Goal: Navigation & Orientation: Find specific page/section

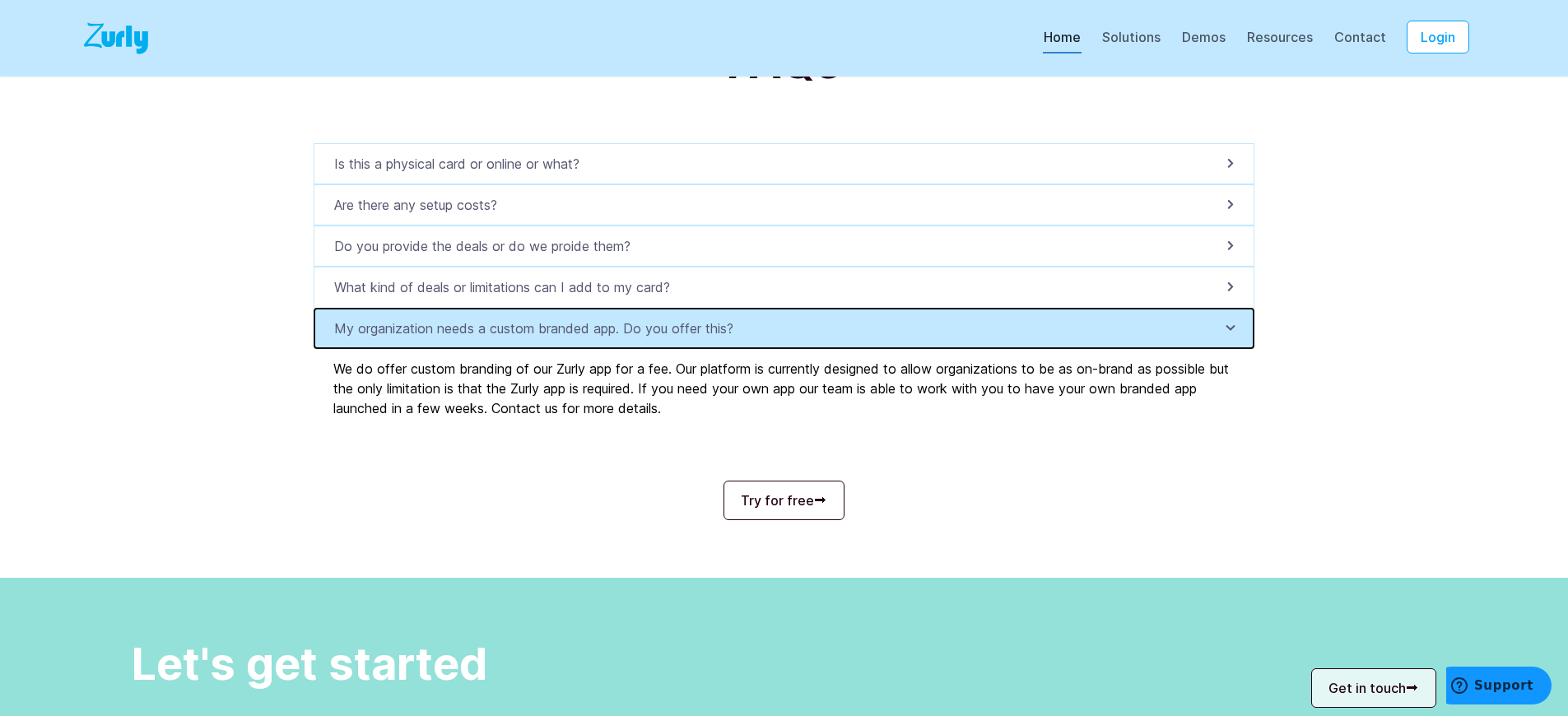
click at [543, 338] on p "My organization needs a custom branded app. Do you offer this?" at bounding box center [539, 328] width 409 height 20
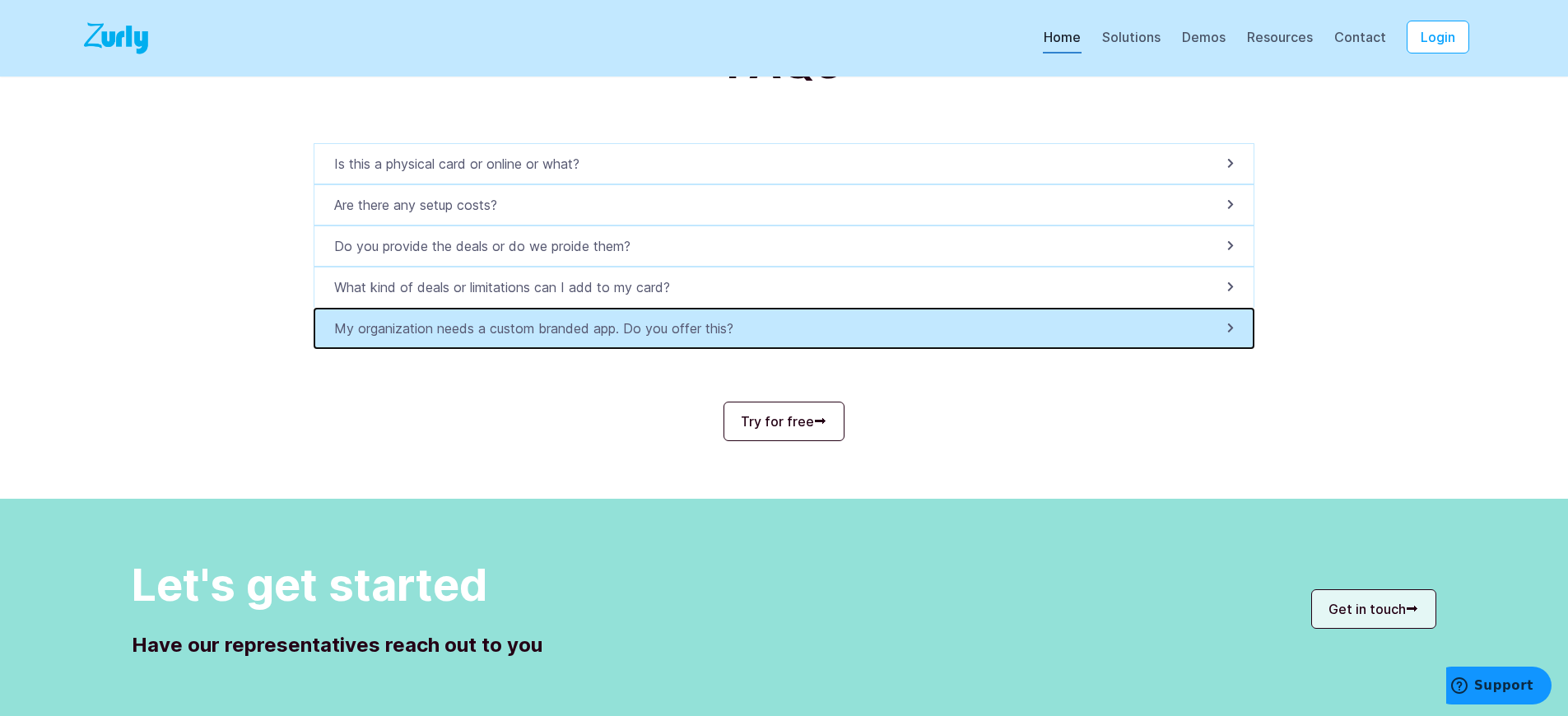
click at [543, 338] on p "My organization needs a custom branded app. Do you offer this?" at bounding box center [539, 328] width 409 height 20
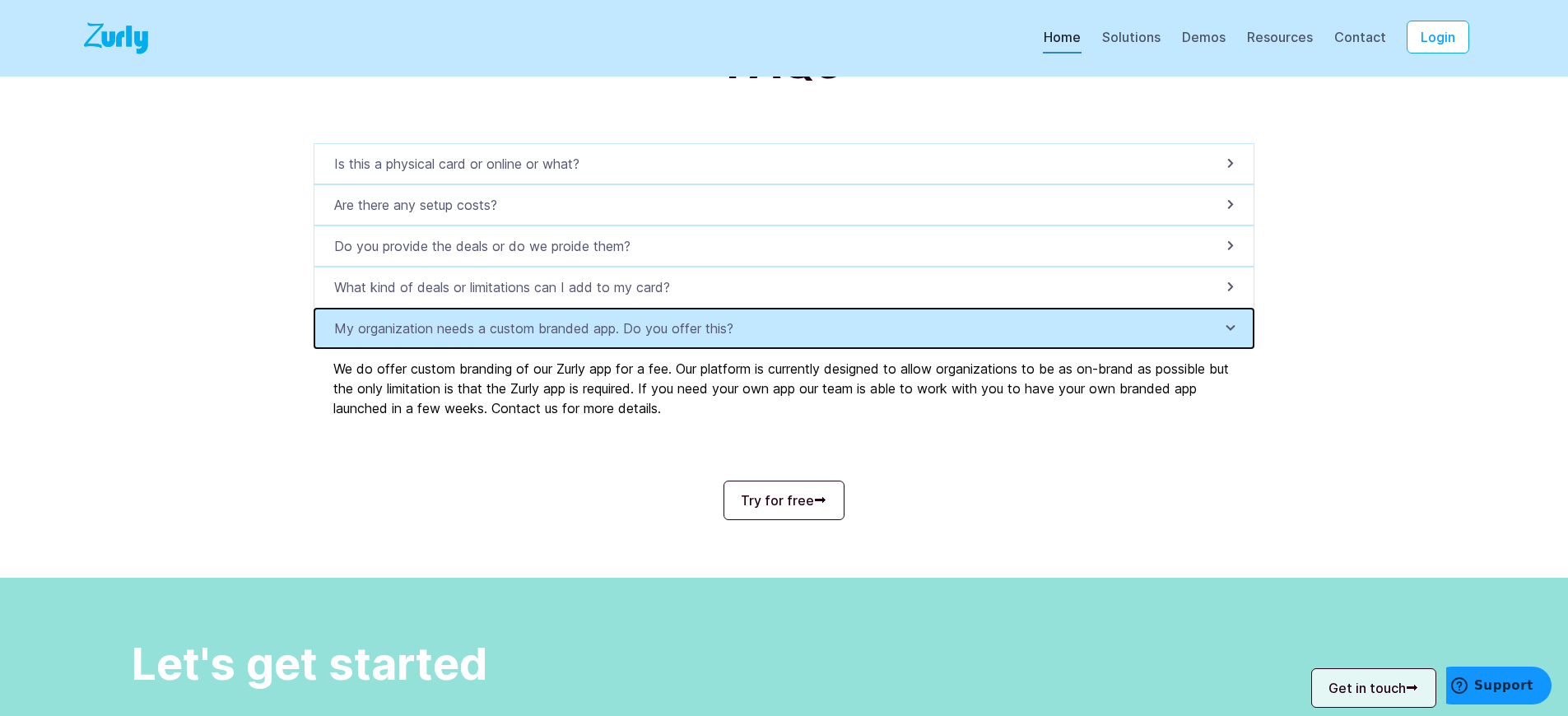
click at [543, 338] on p "My organization needs a custom branded app. Do you offer this?" at bounding box center [539, 328] width 409 height 20
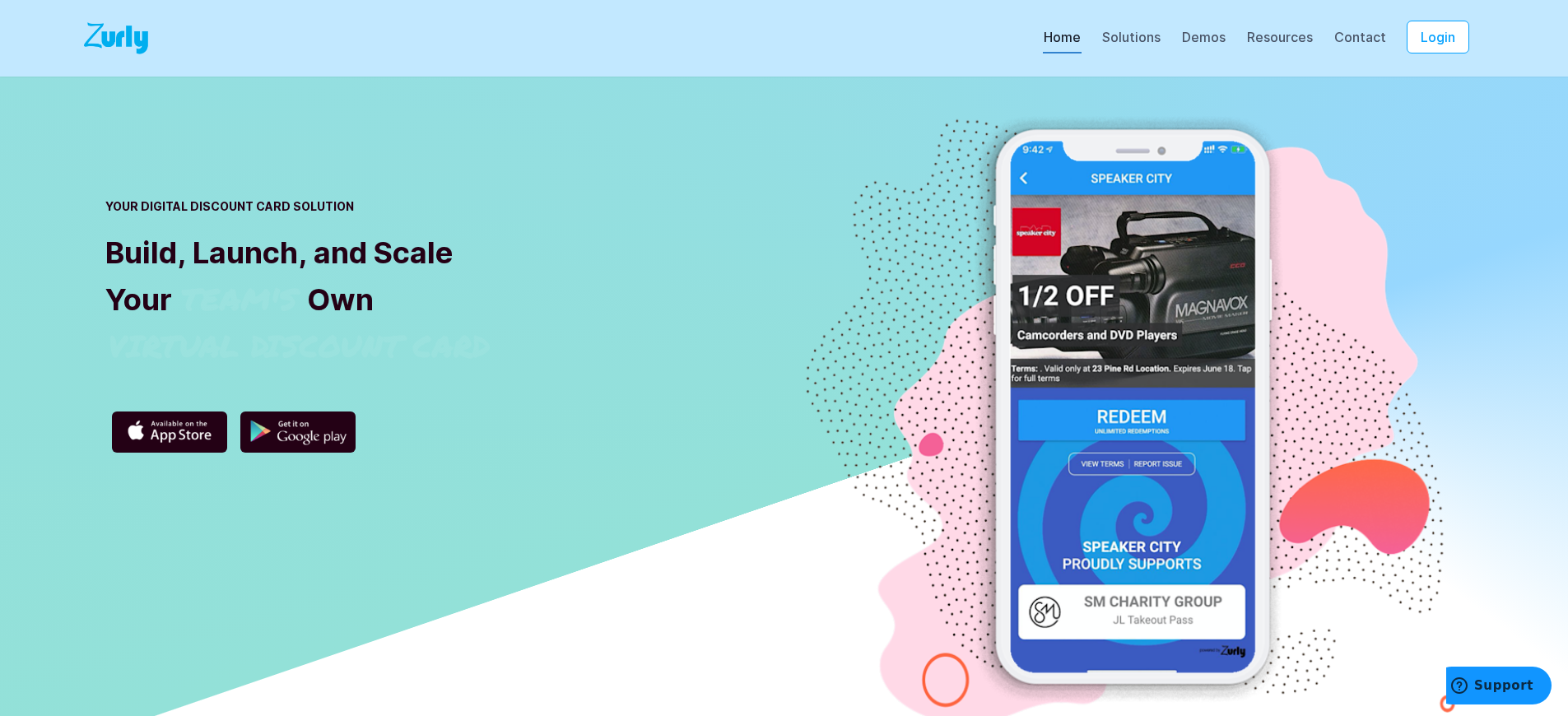
scroll to position [5908, 0]
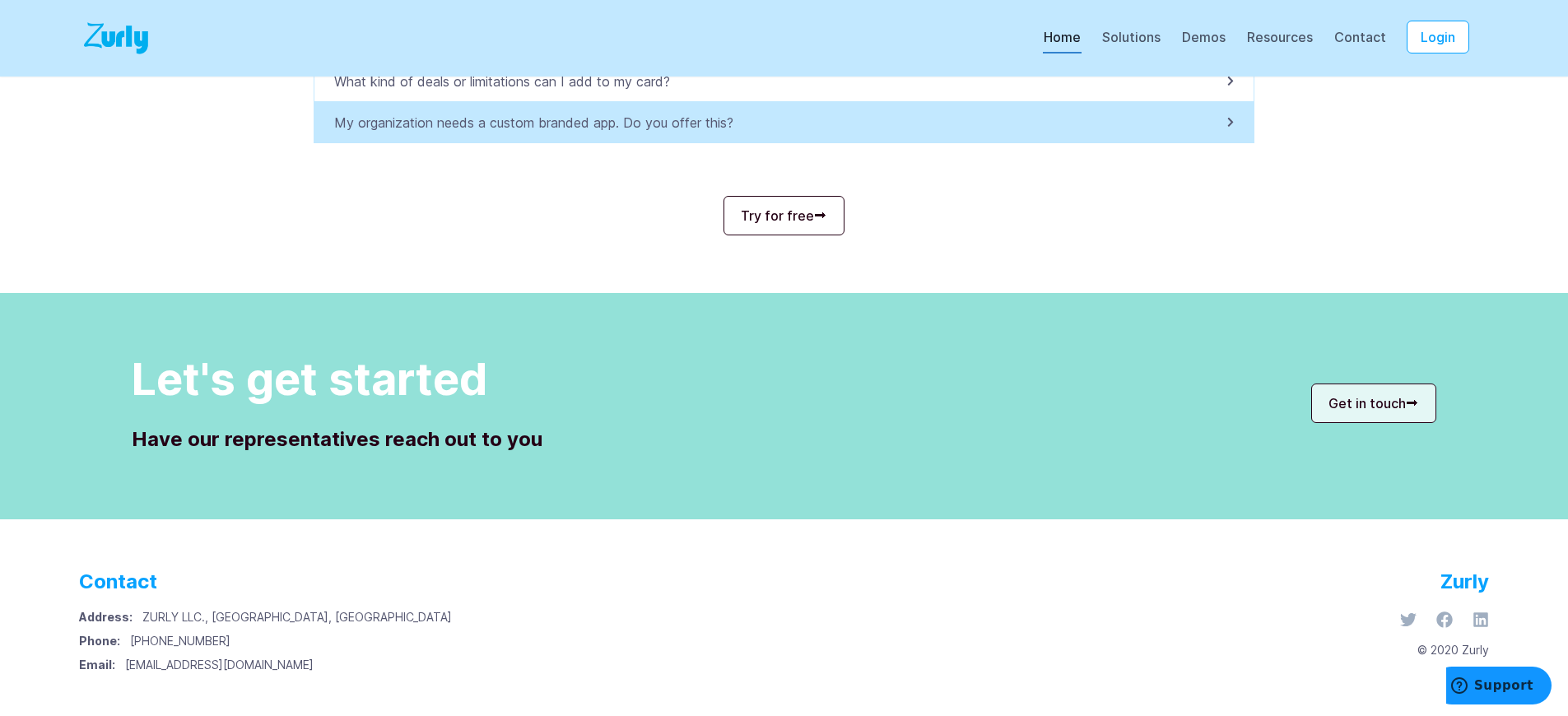
click at [543, 123] on p "My organization needs a custom branded app. Do you offer this?" at bounding box center [539, 123] width 409 height 20
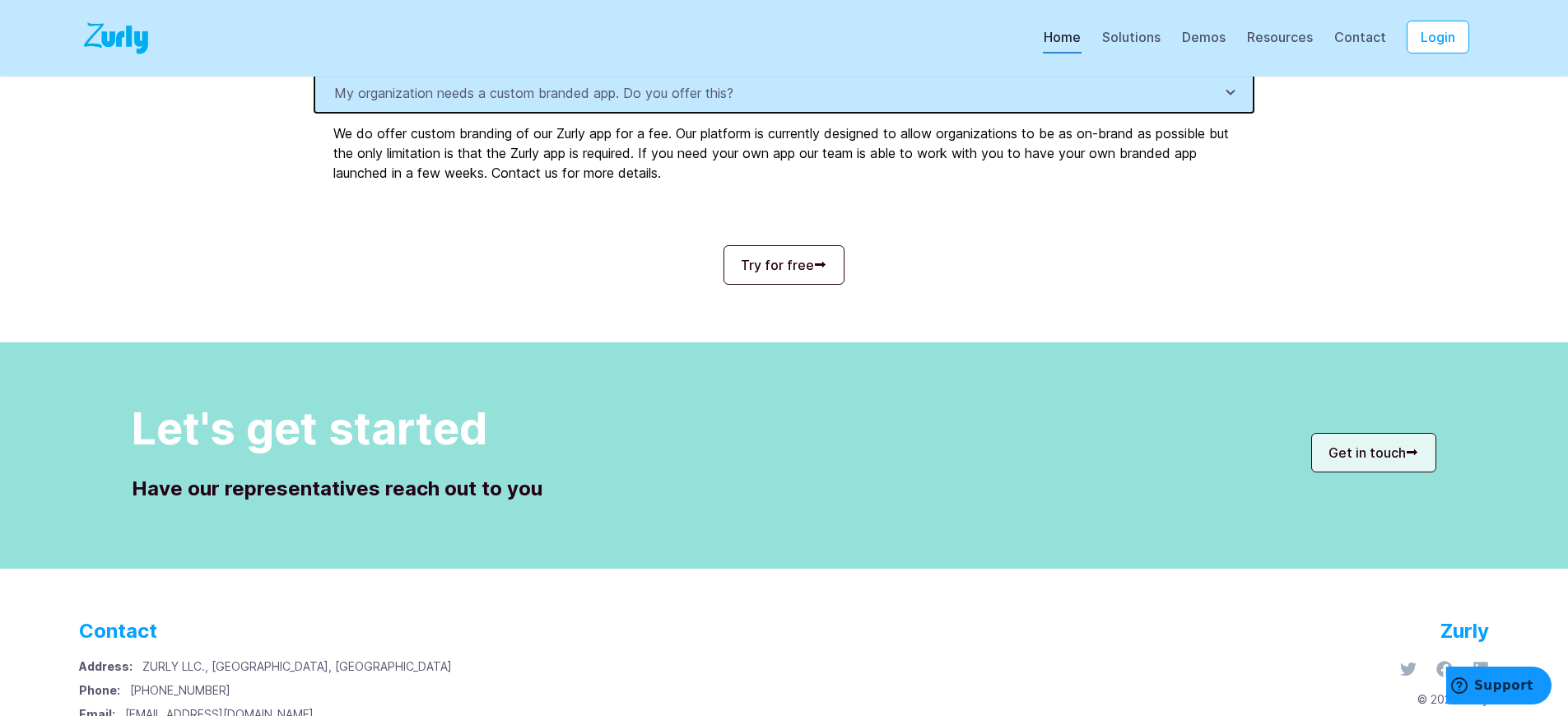
click at [543, 103] on p "My organization needs a custom branded app. Do you offer this?" at bounding box center [539, 93] width 409 height 20
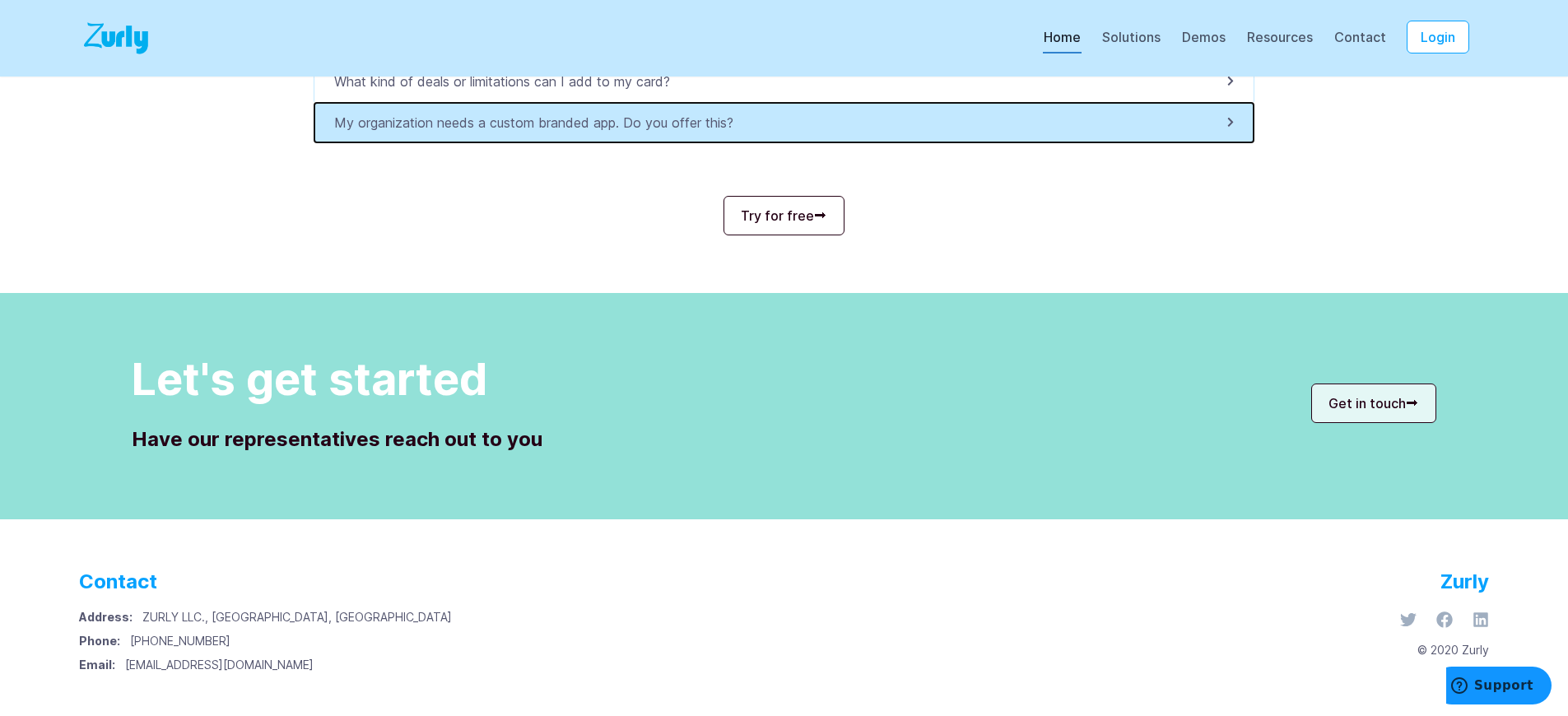
click at [543, 123] on p "My organization needs a custom branded app. Do you offer this?" at bounding box center [539, 123] width 409 height 20
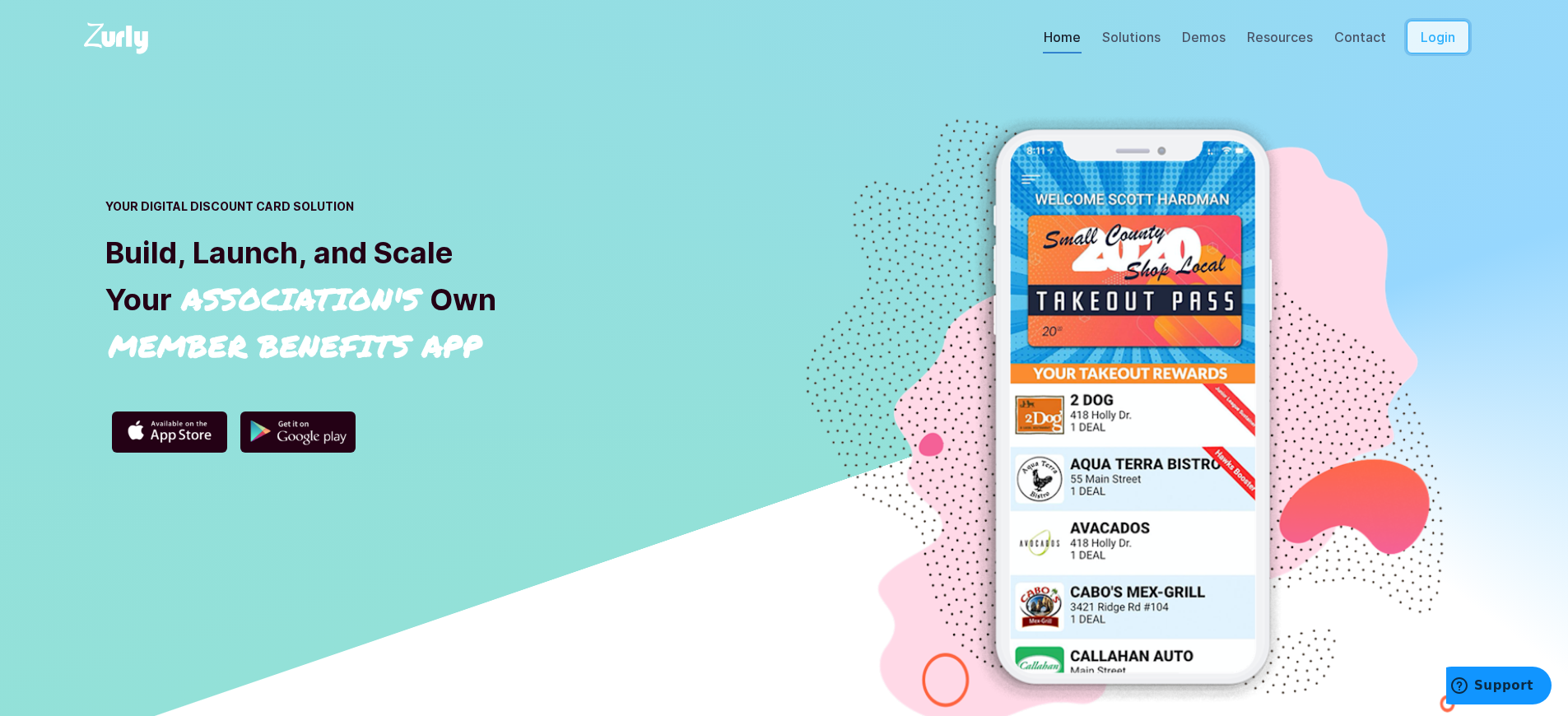
click at [1449, 53] on button "Login" at bounding box center [1437, 37] width 63 height 33
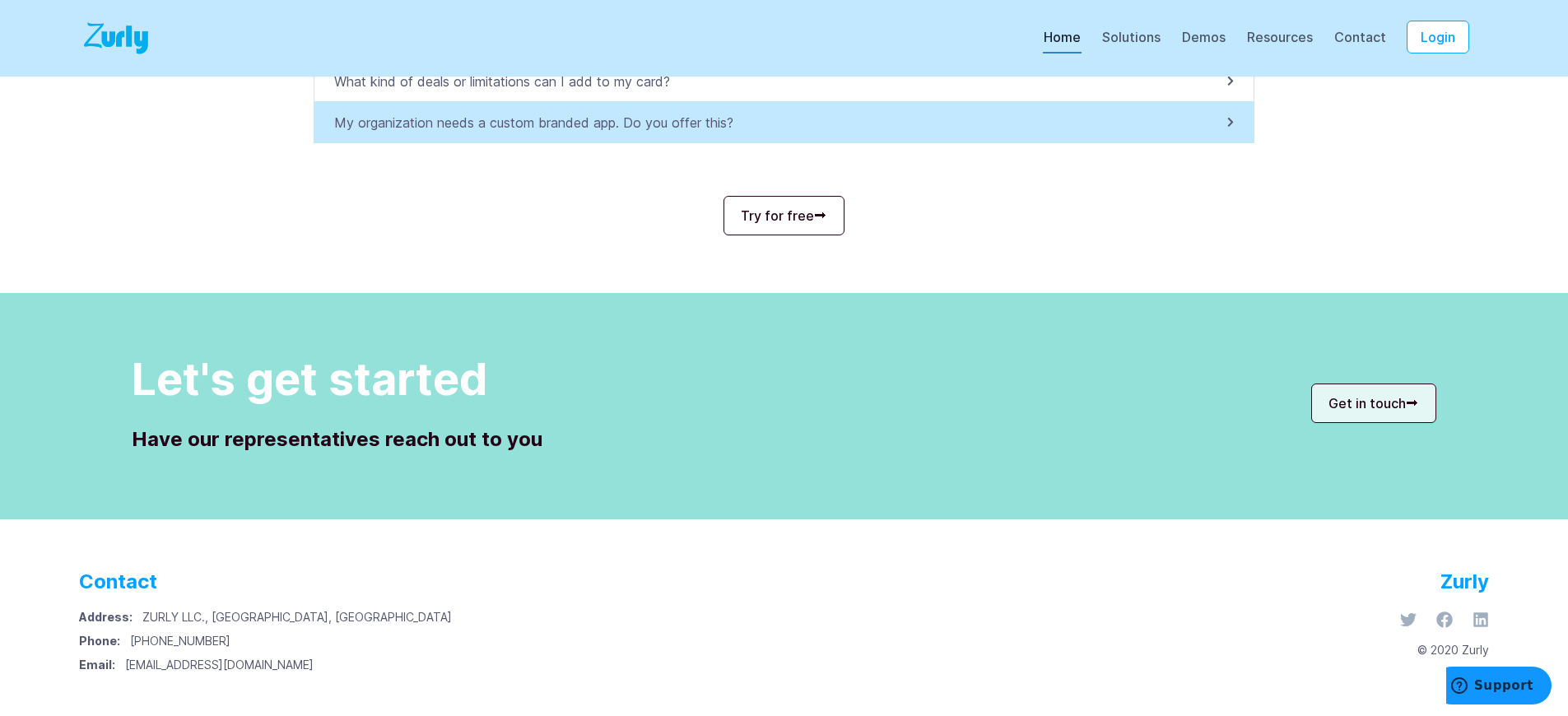
click at [543, 123] on p "My organization needs a custom branded app. Do you offer this?" at bounding box center [539, 123] width 409 height 20
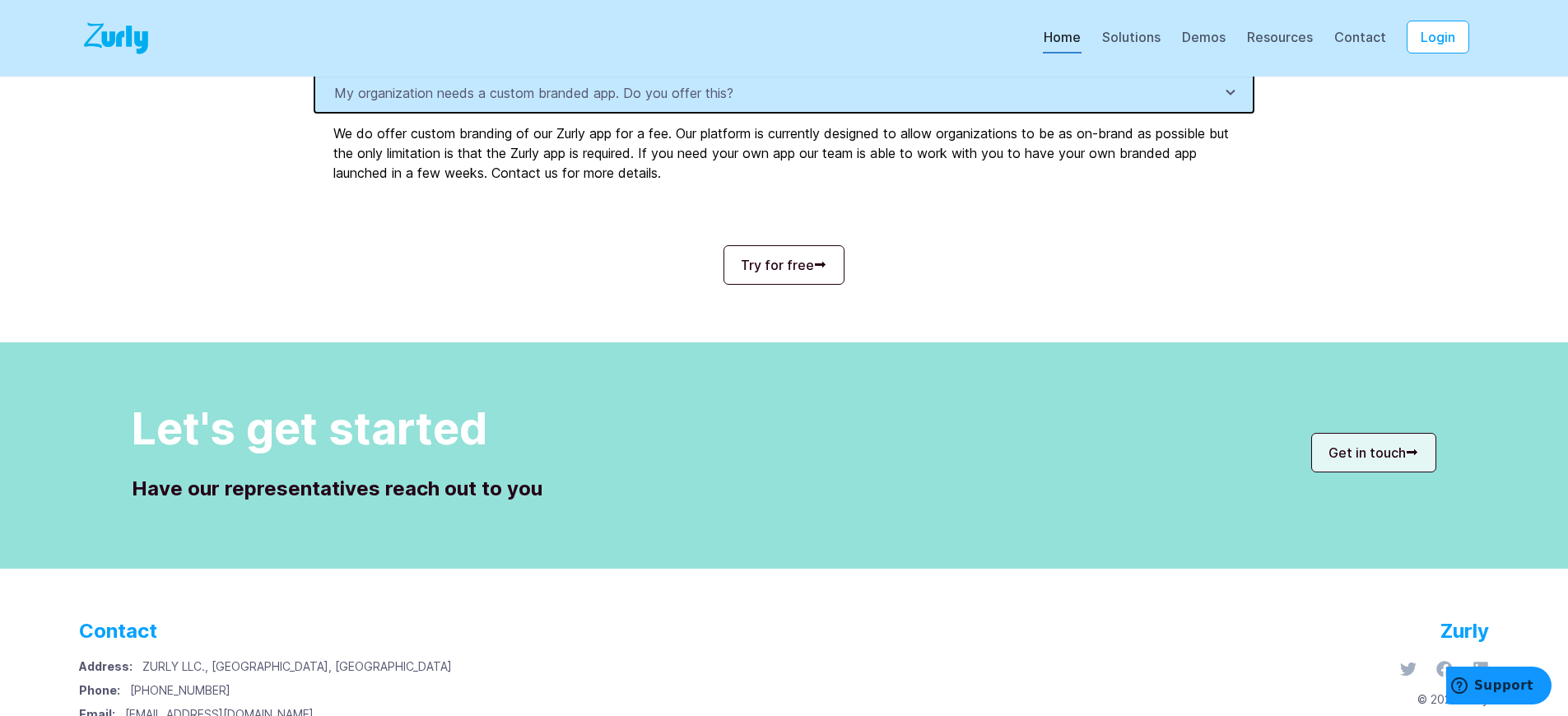
click at [543, 103] on p "My organization needs a custom branded app. Do you offer this?" at bounding box center [539, 93] width 409 height 20
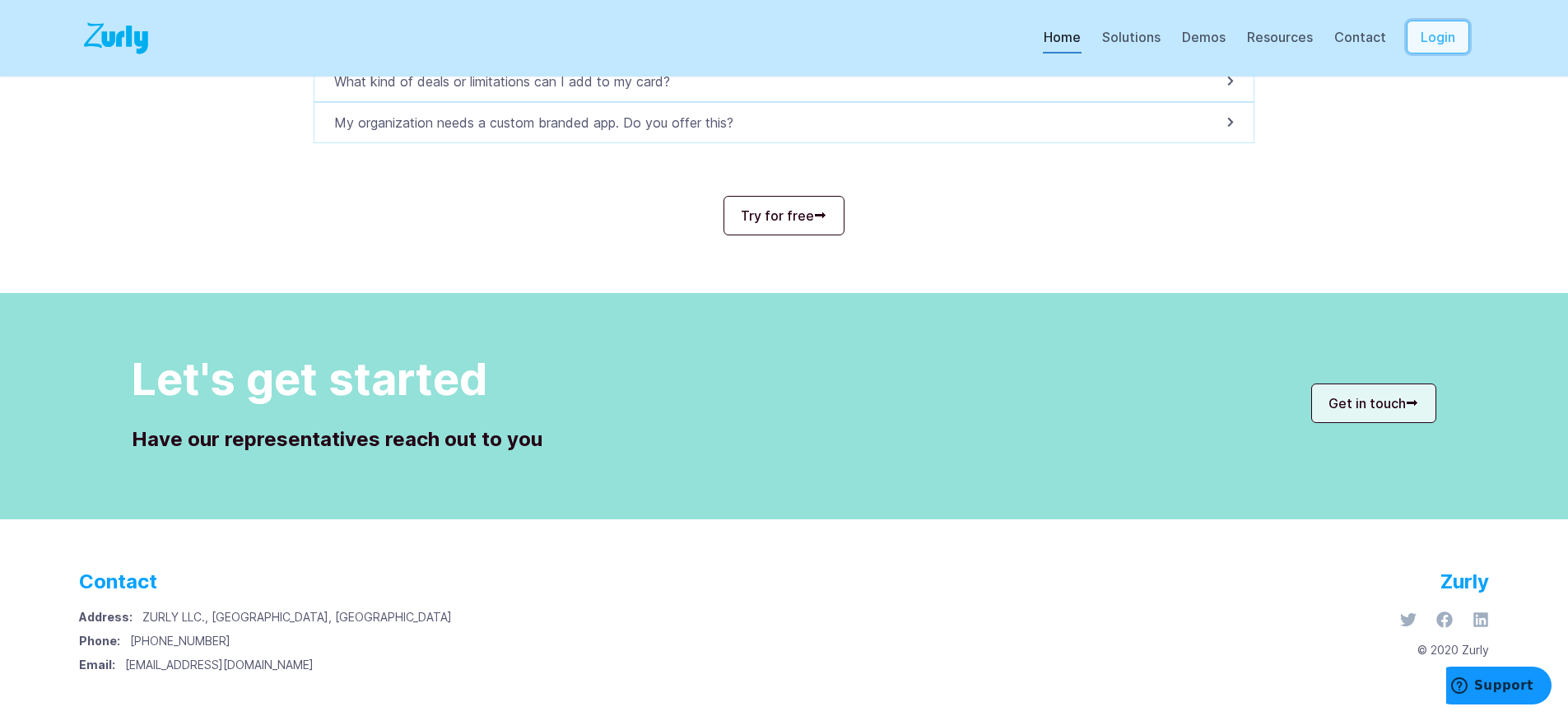
click at [1449, 53] on button "Login" at bounding box center [1437, 37] width 63 height 33
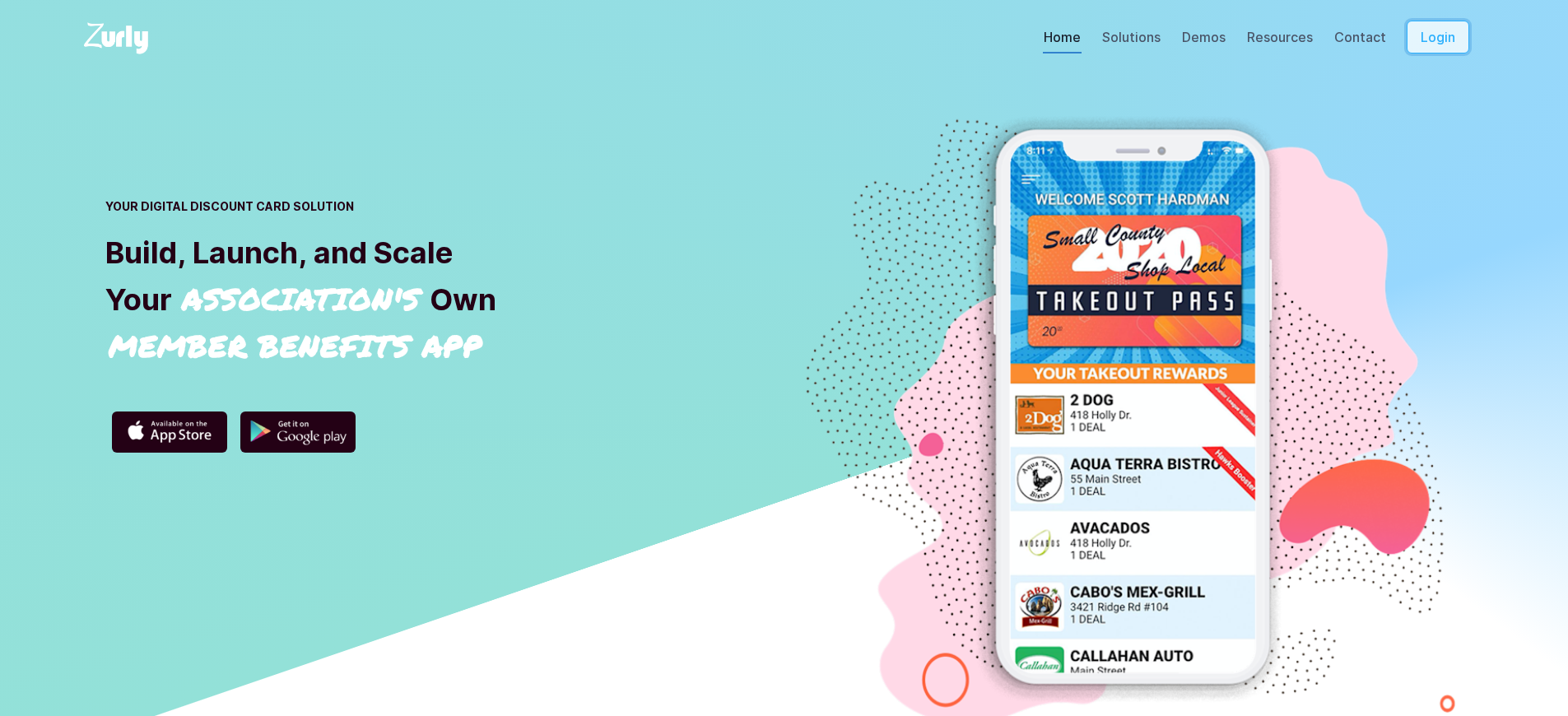
click at [1449, 53] on button "Login" at bounding box center [1437, 37] width 63 height 33
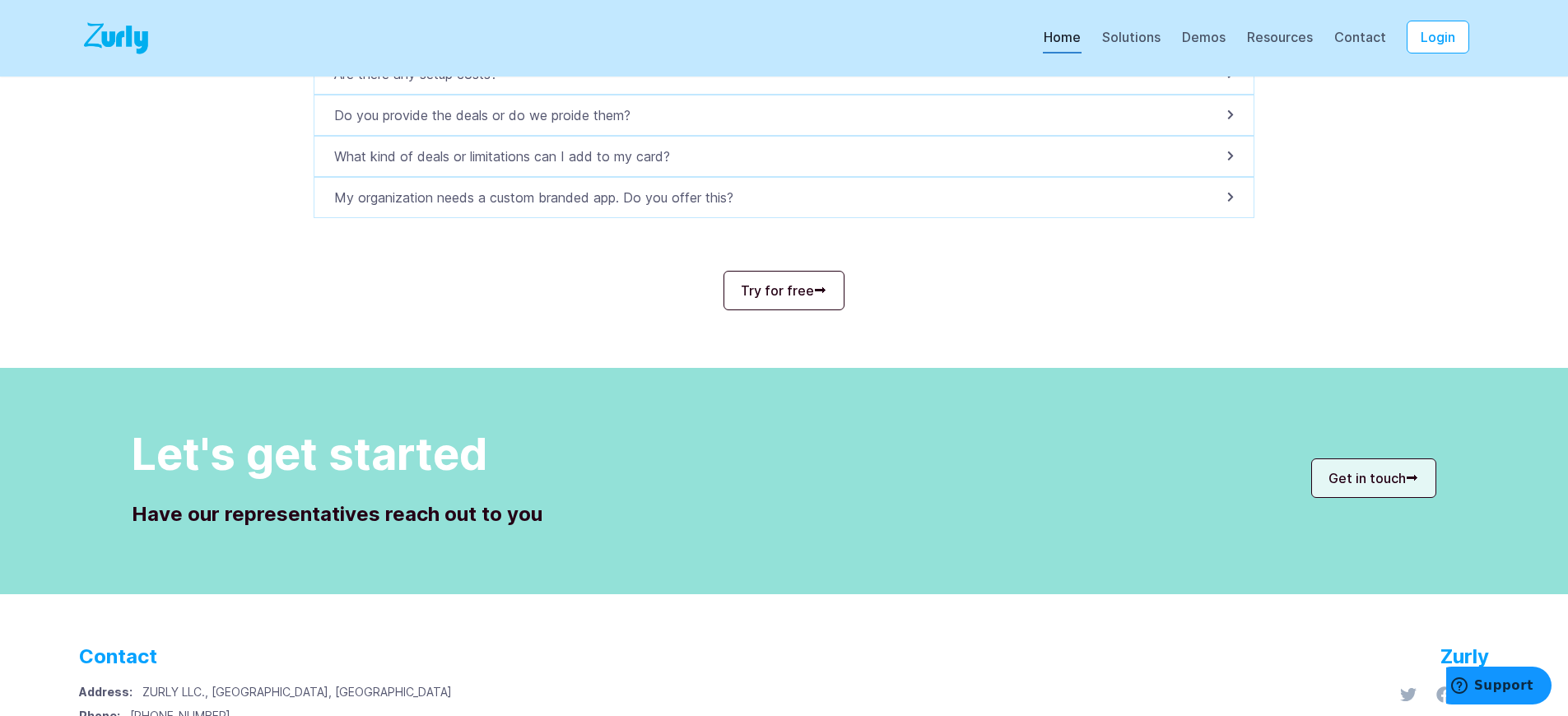
scroll to position [5908, 0]
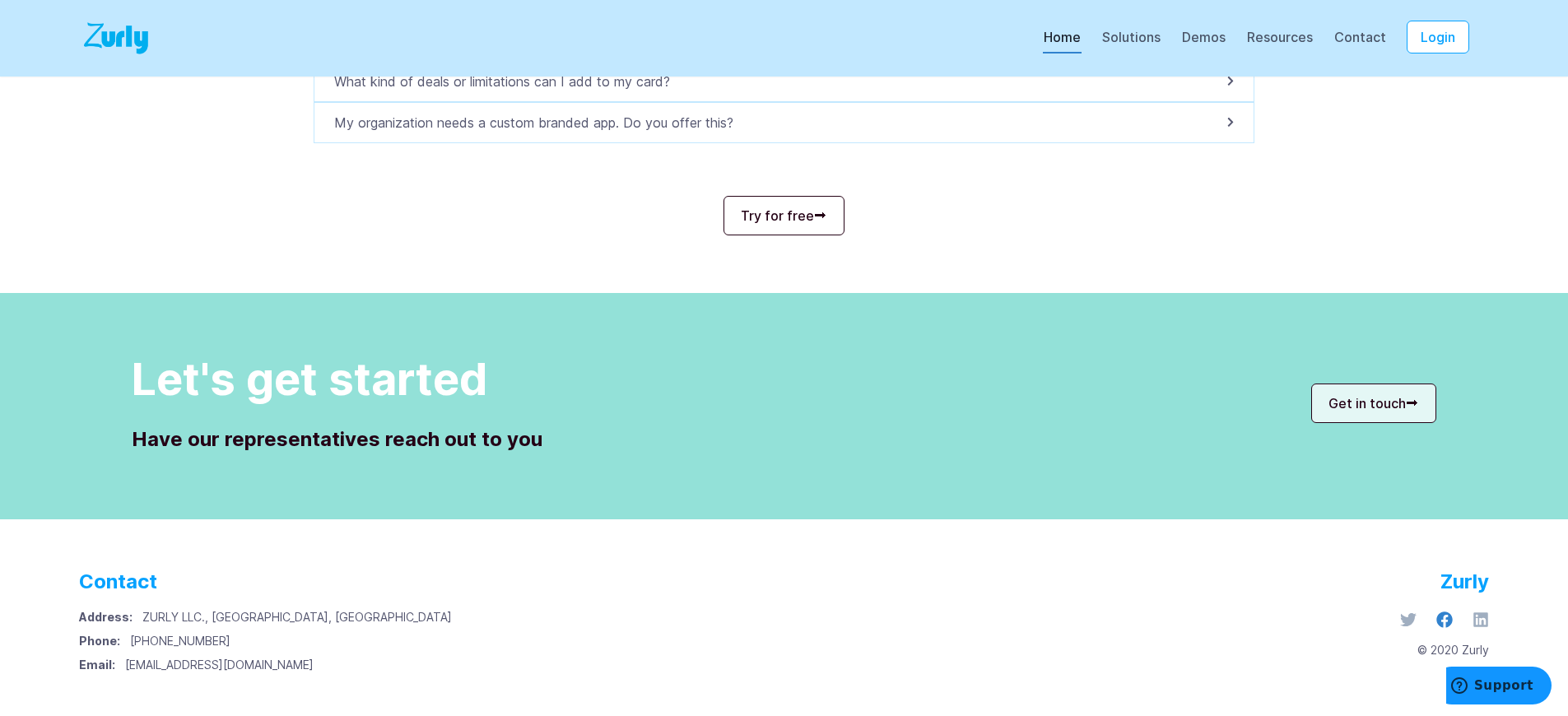
click at [1447, 611] on icon at bounding box center [1445, 619] width 17 height 17
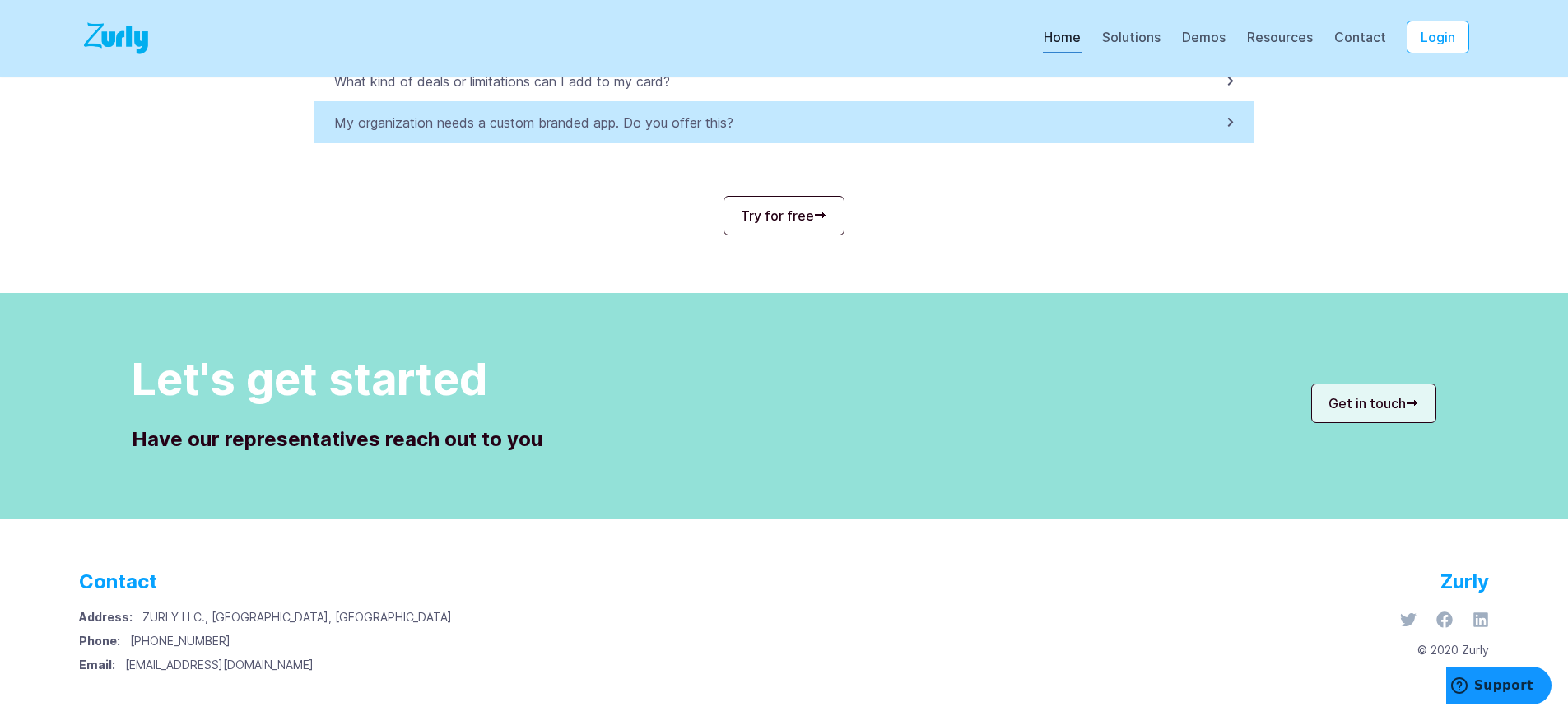
click at [543, 123] on p "My organization needs a custom branded app. Do you offer this?" at bounding box center [539, 123] width 409 height 20
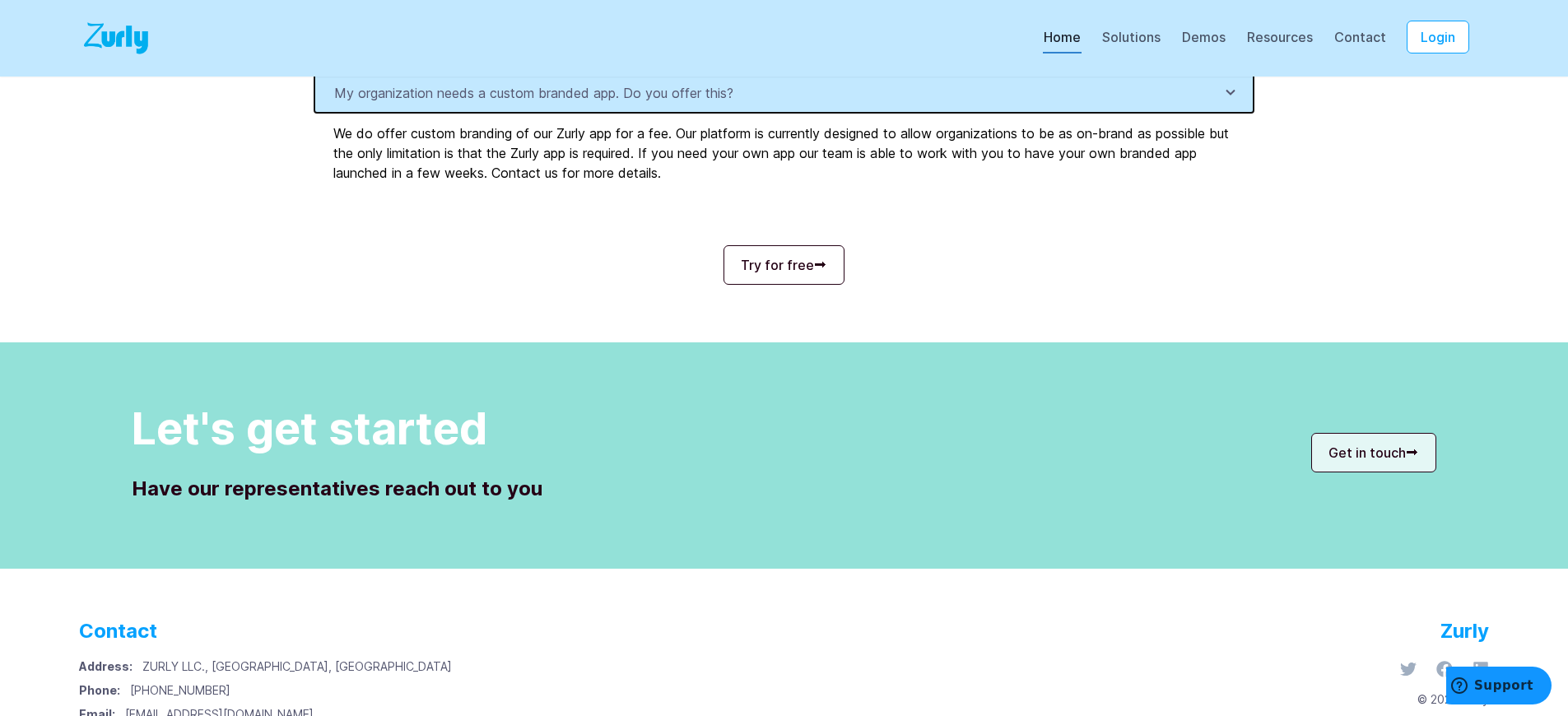
click at [543, 103] on p "My organization needs a custom branded app. Do you offer this?" at bounding box center [539, 93] width 409 height 20
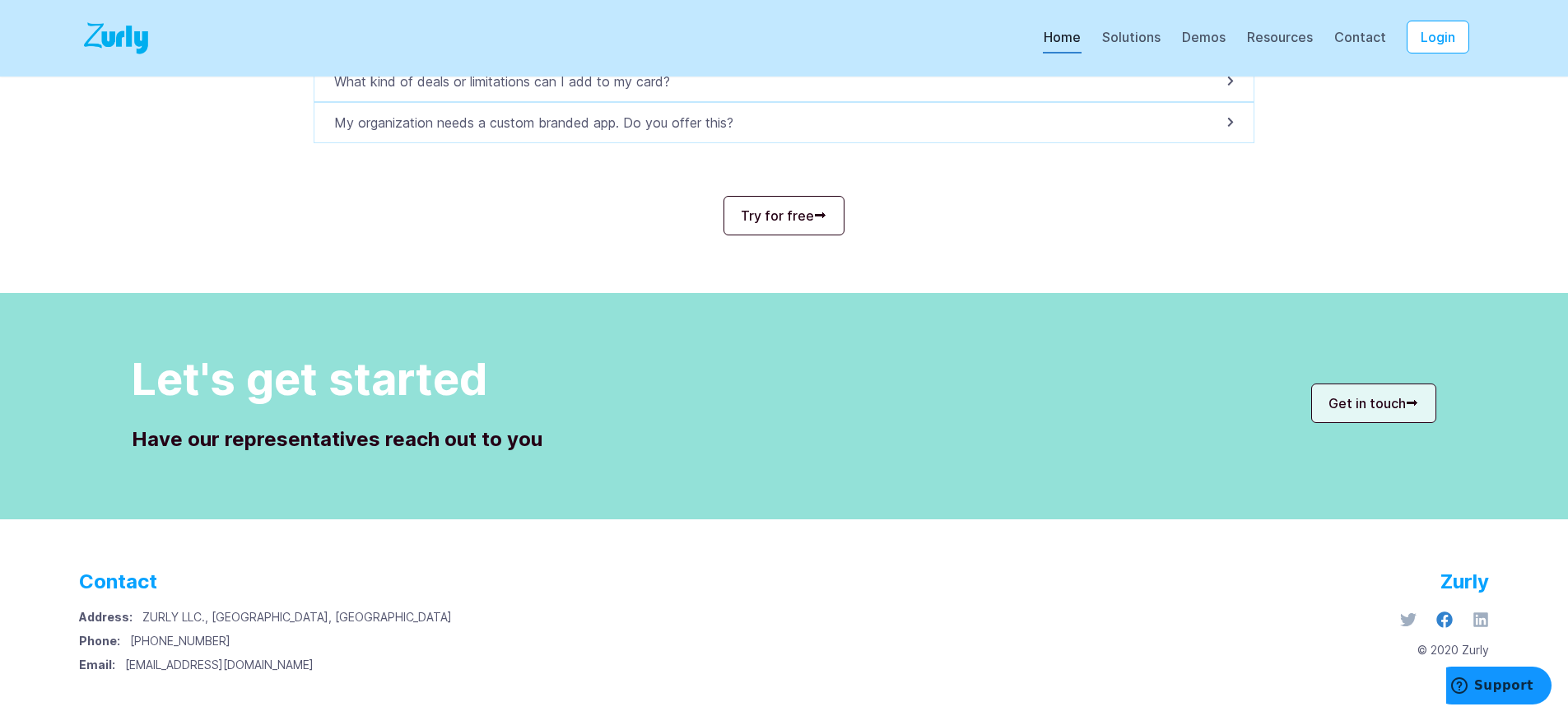
click at [1447, 611] on icon at bounding box center [1445, 619] width 17 height 17
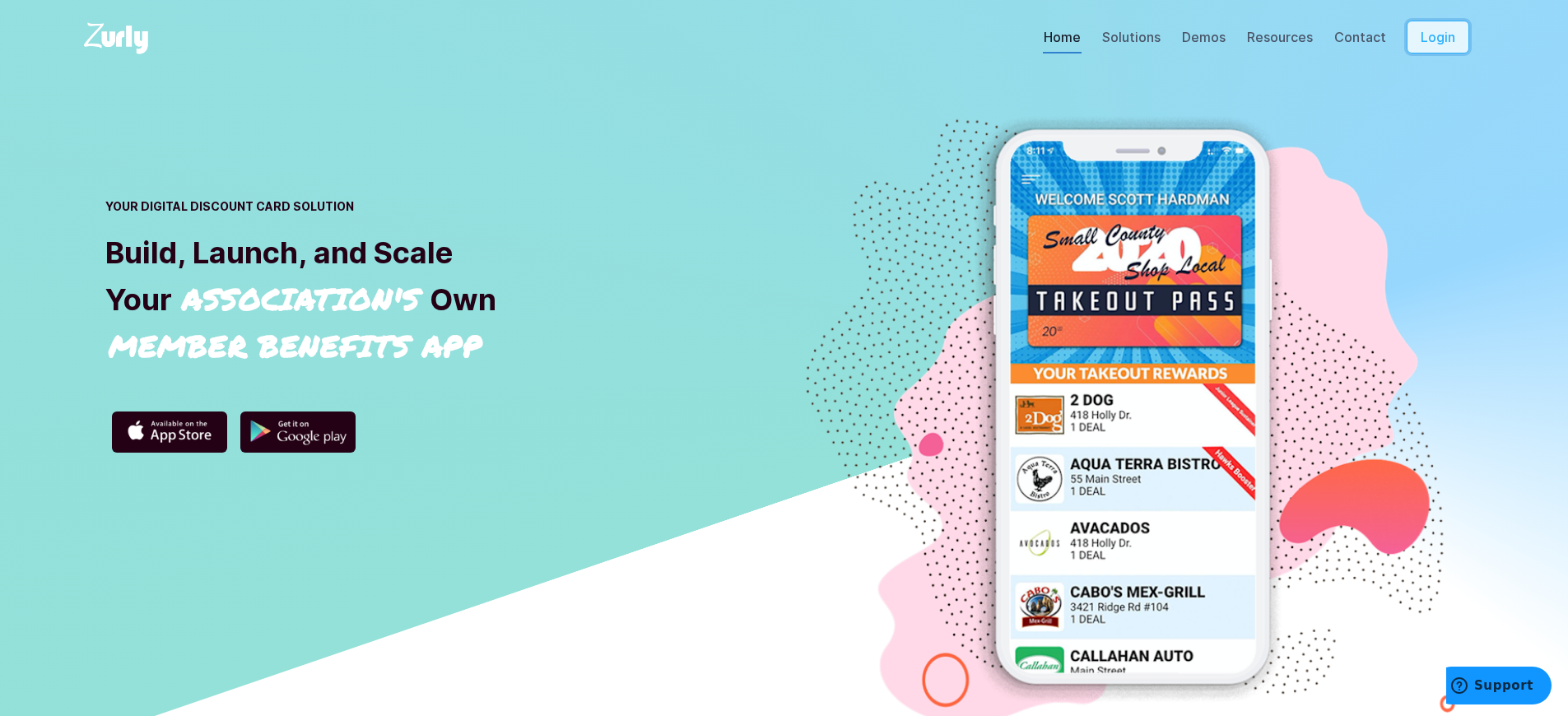
click at [1449, 53] on button "Login" at bounding box center [1437, 37] width 63 height 33
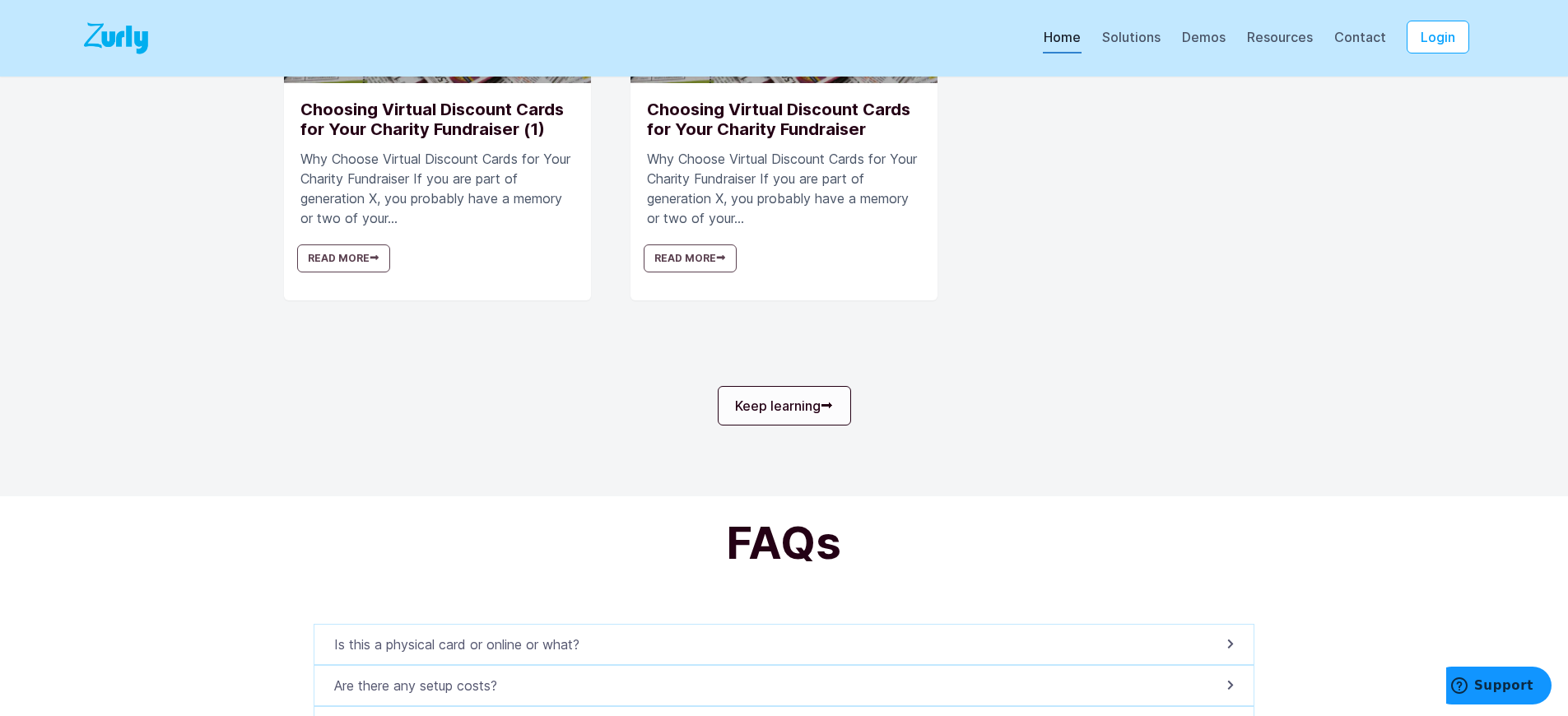
scroll to position [5325, 0]
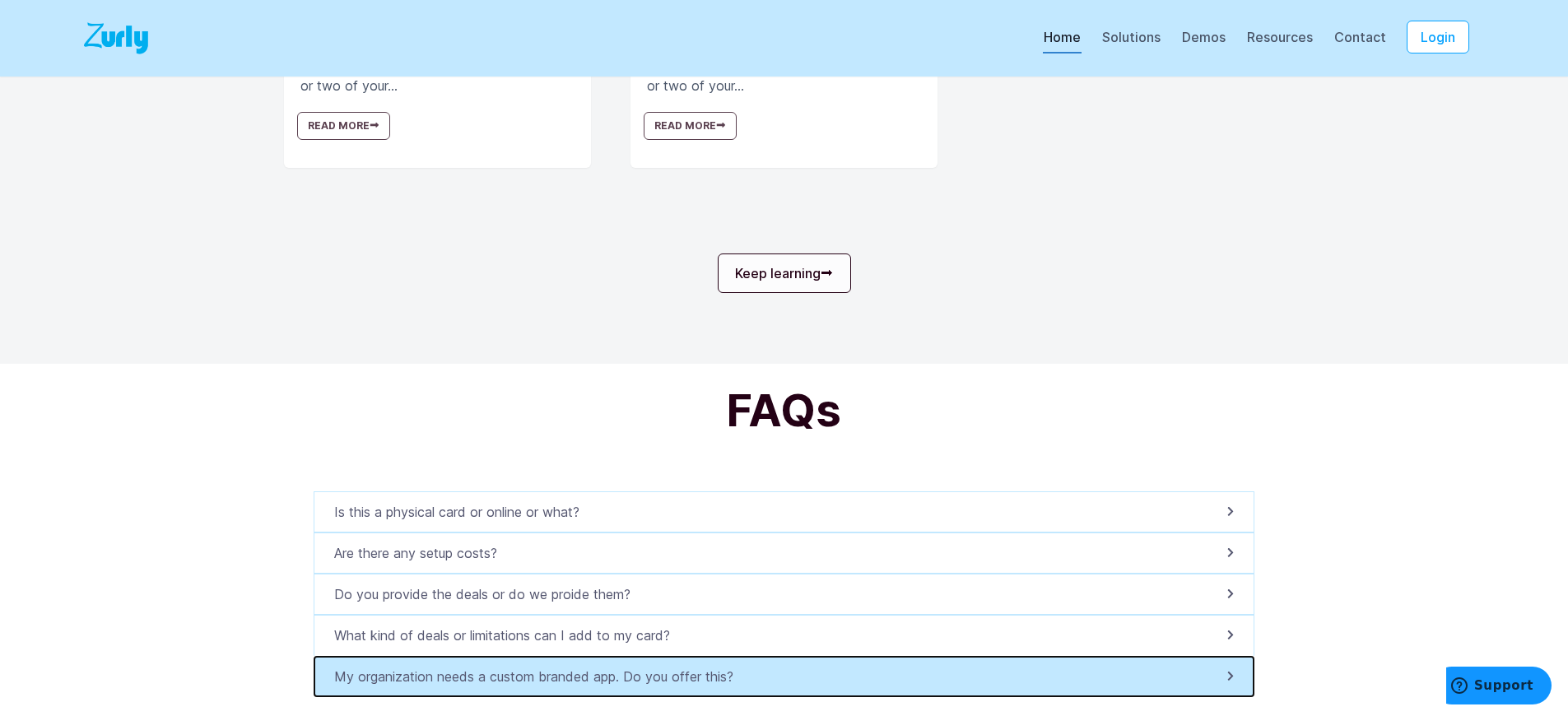
click at [530, 686] on p "My organization needs a custom branded app. Do you offer this?" at bounding box center [539, 677] width 409 height 20
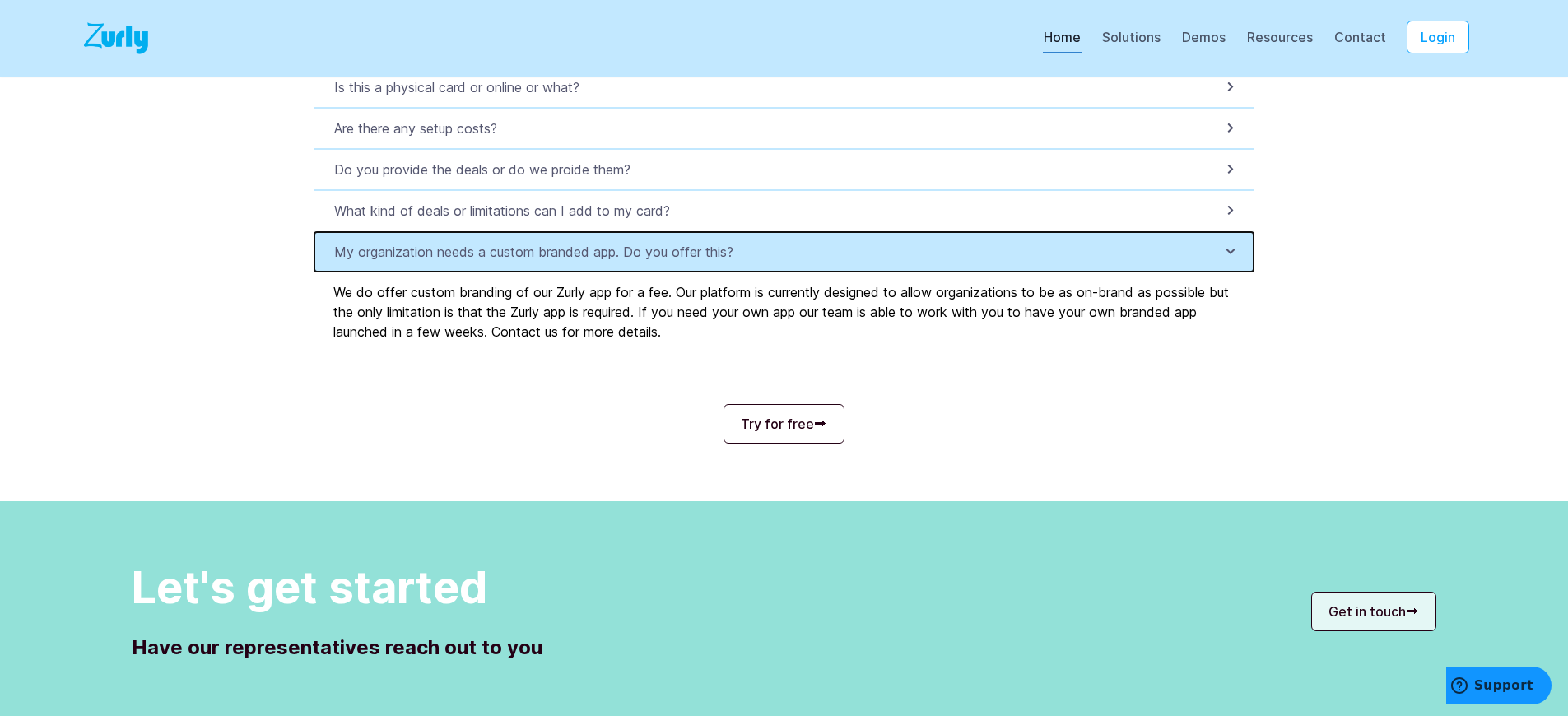
scroll to position [5908, 0]
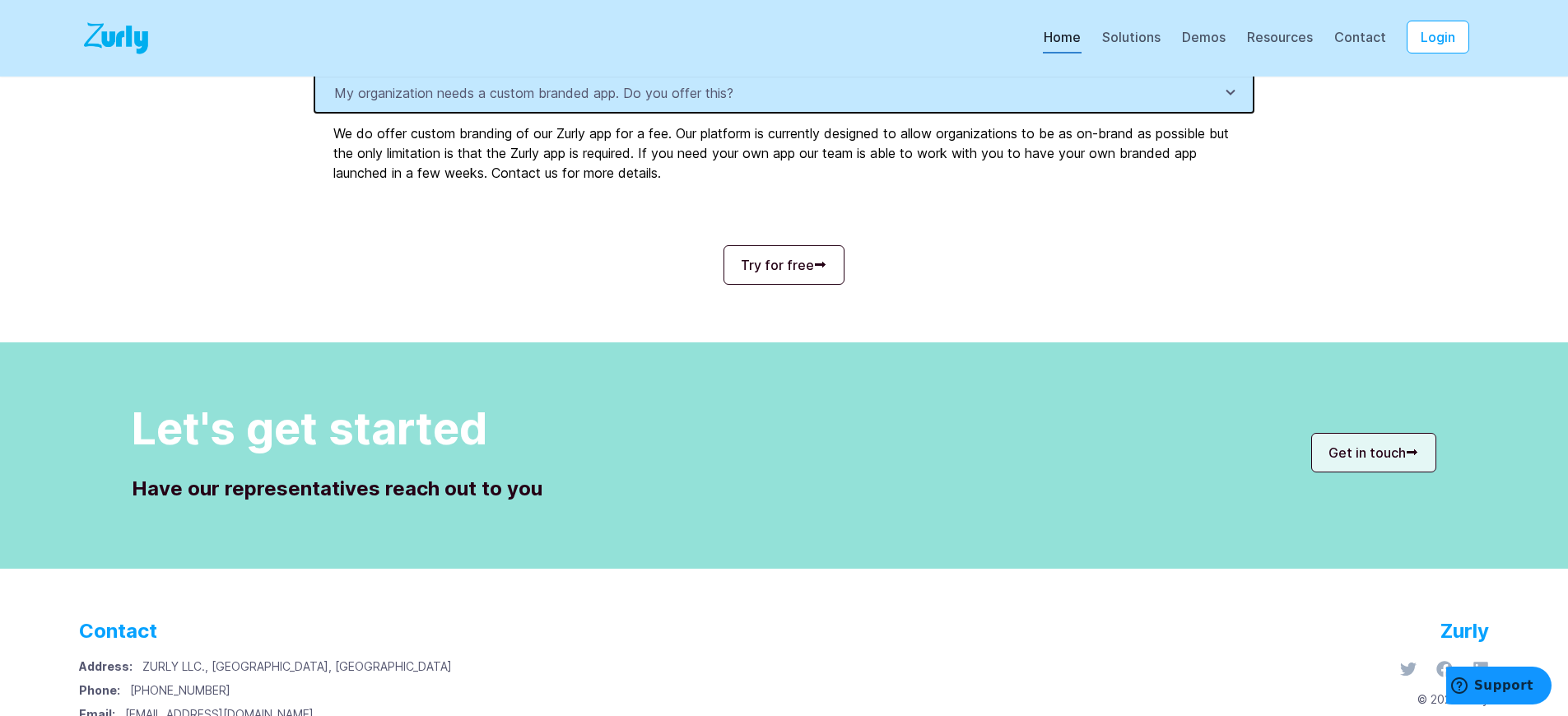
click at [530, 103] on p "My organization needs a custom branded app. Do you offer this?" at bounding box center [539, 93] width 409 height 20
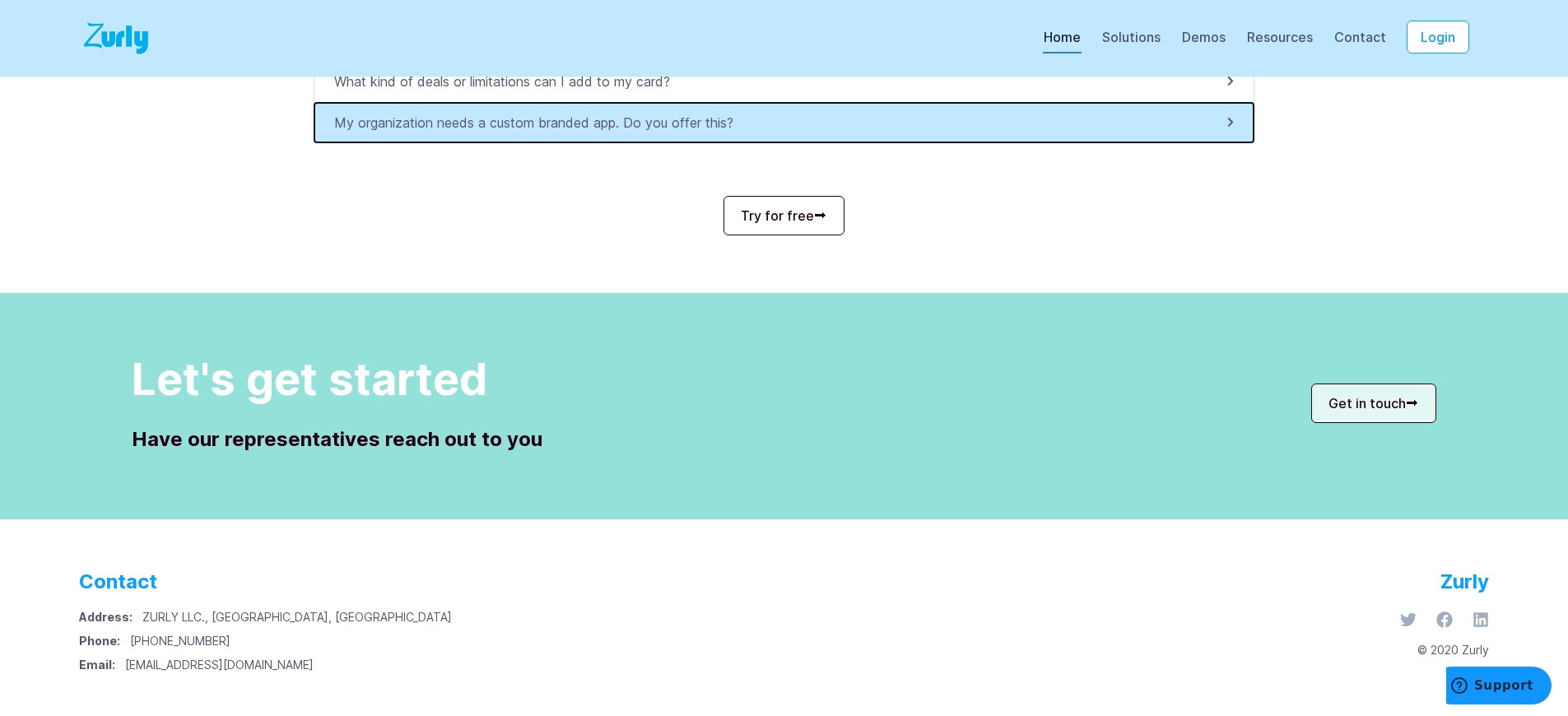
click at [530, 123] on p "My organization needs a custom branded app. Do you offer this?" at bounding box center [539, 123] width 409 height 20
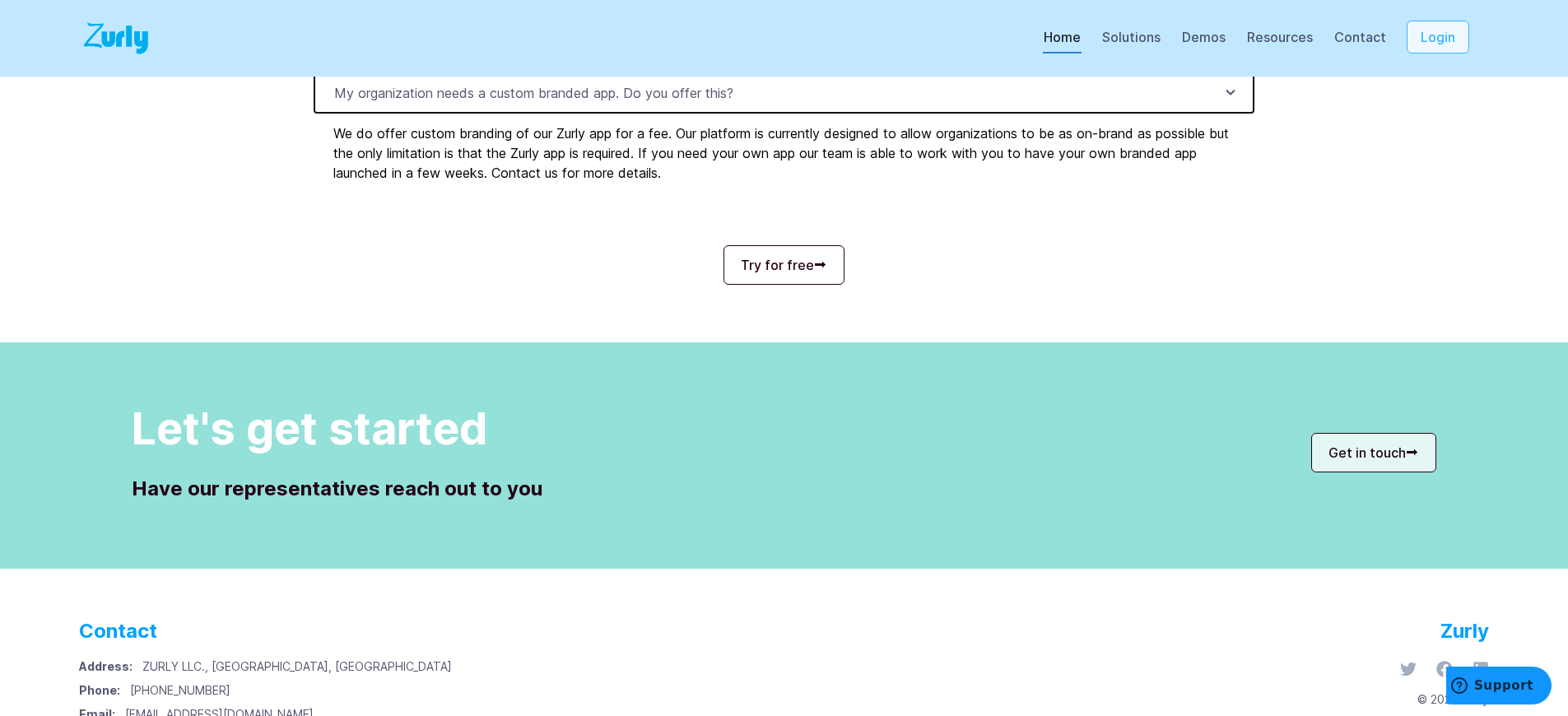
click at [1449, 53] on button "Login" at bounding box center [1437, 37] width 63 height 33
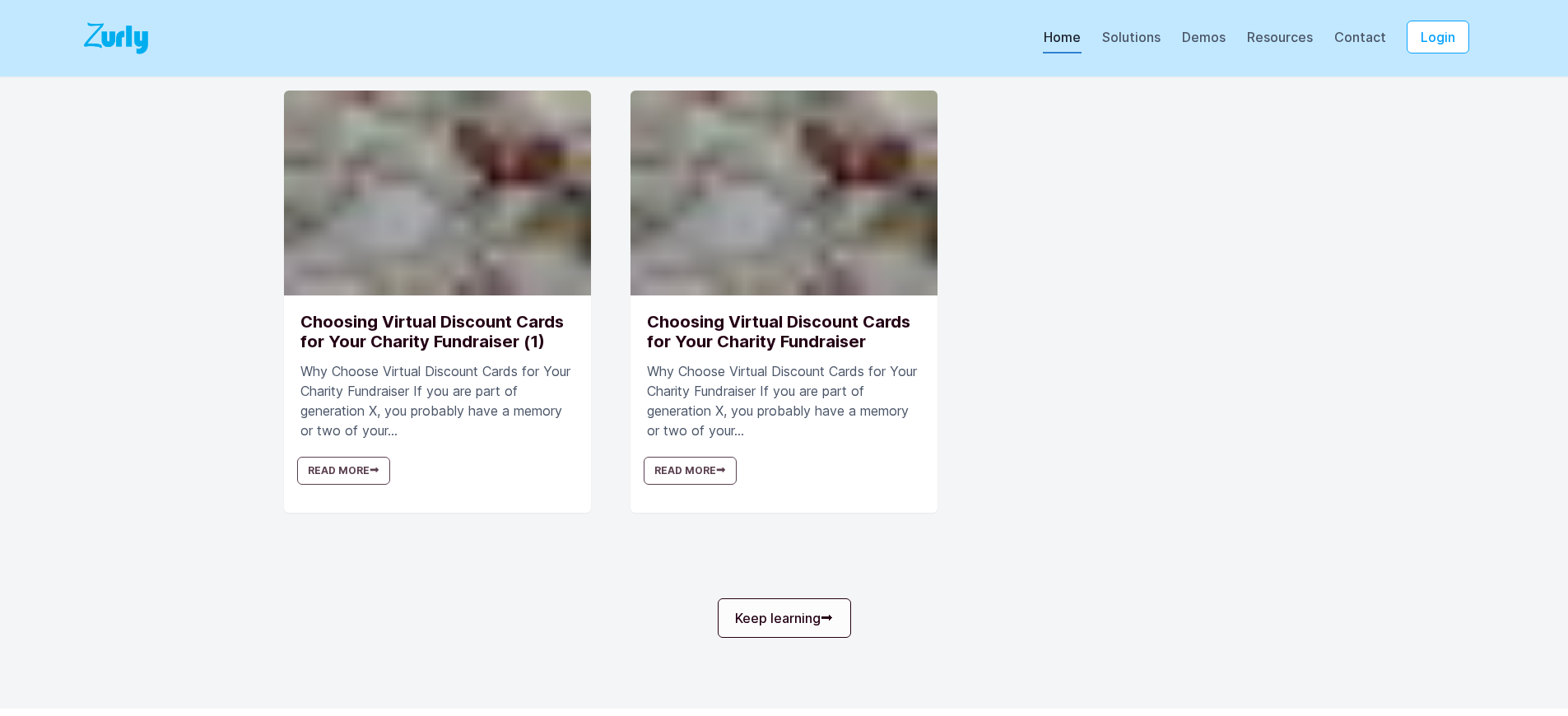
scroll to position [5192, 0]
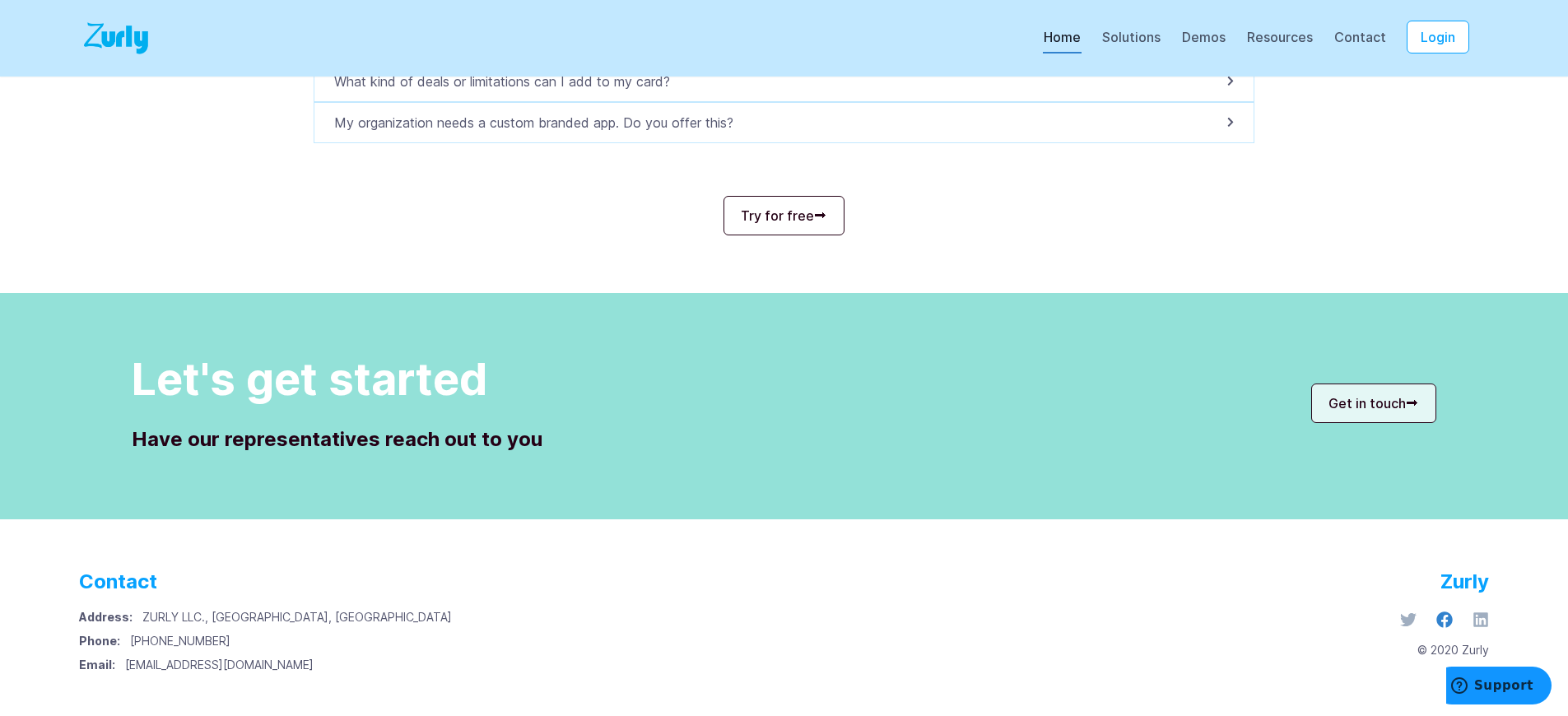
scroll to position [0, 0]
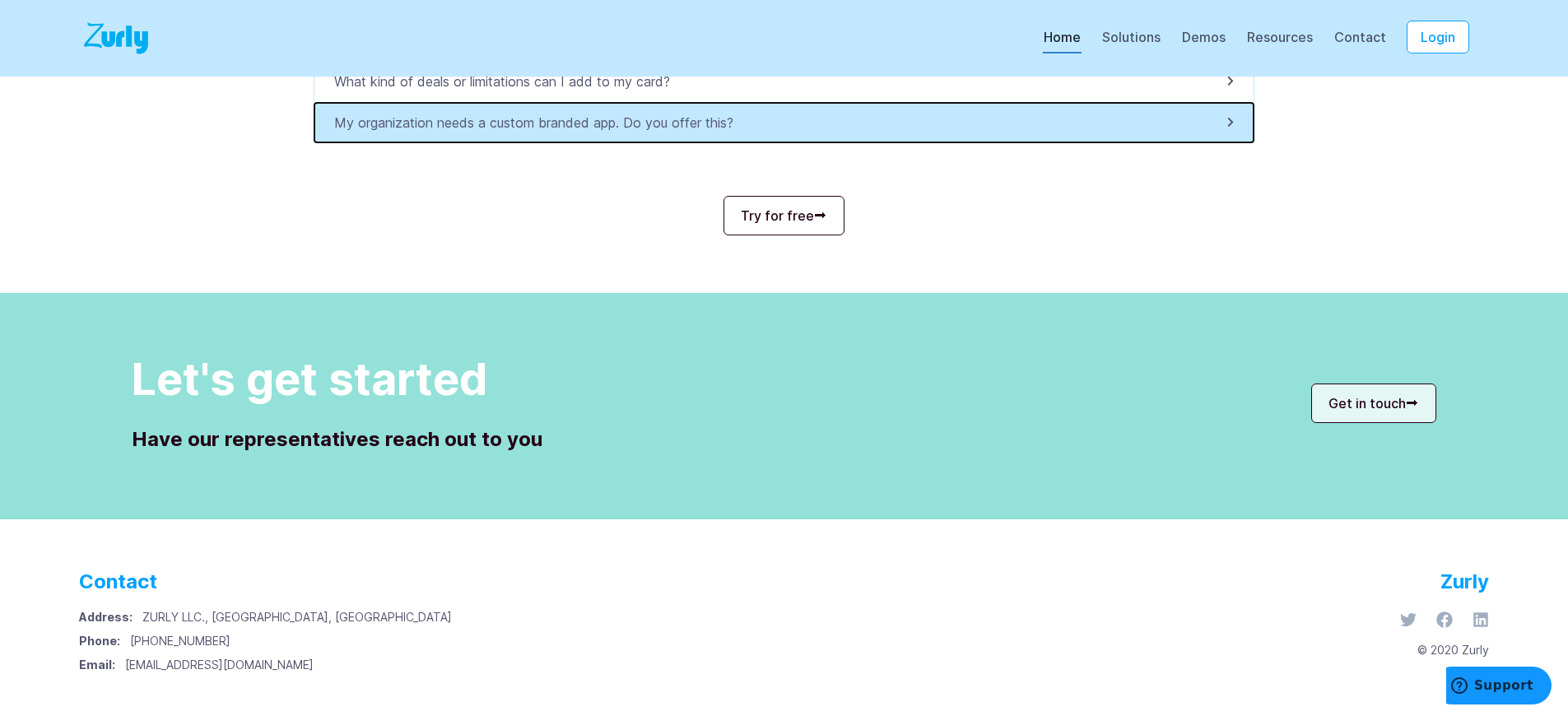
click at [543, 123] on p "My organization needs a custom branded app. Do you offer this?" at bounding box center [539, 123] width 409 height 20
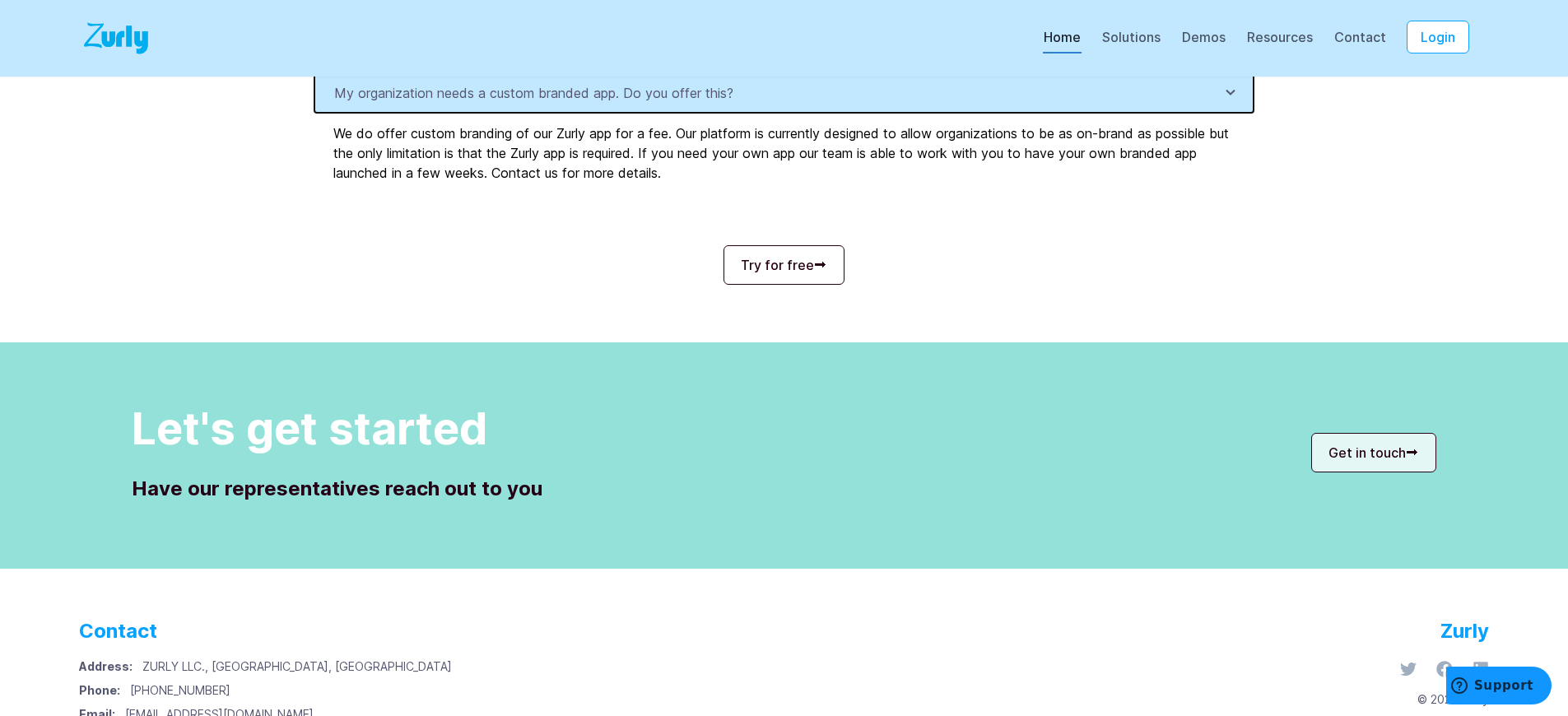
click at [543, 103] on p "My organization needs a custom branded app. Do you offer this?" at bounding box center [539, 93] width 409 height 20
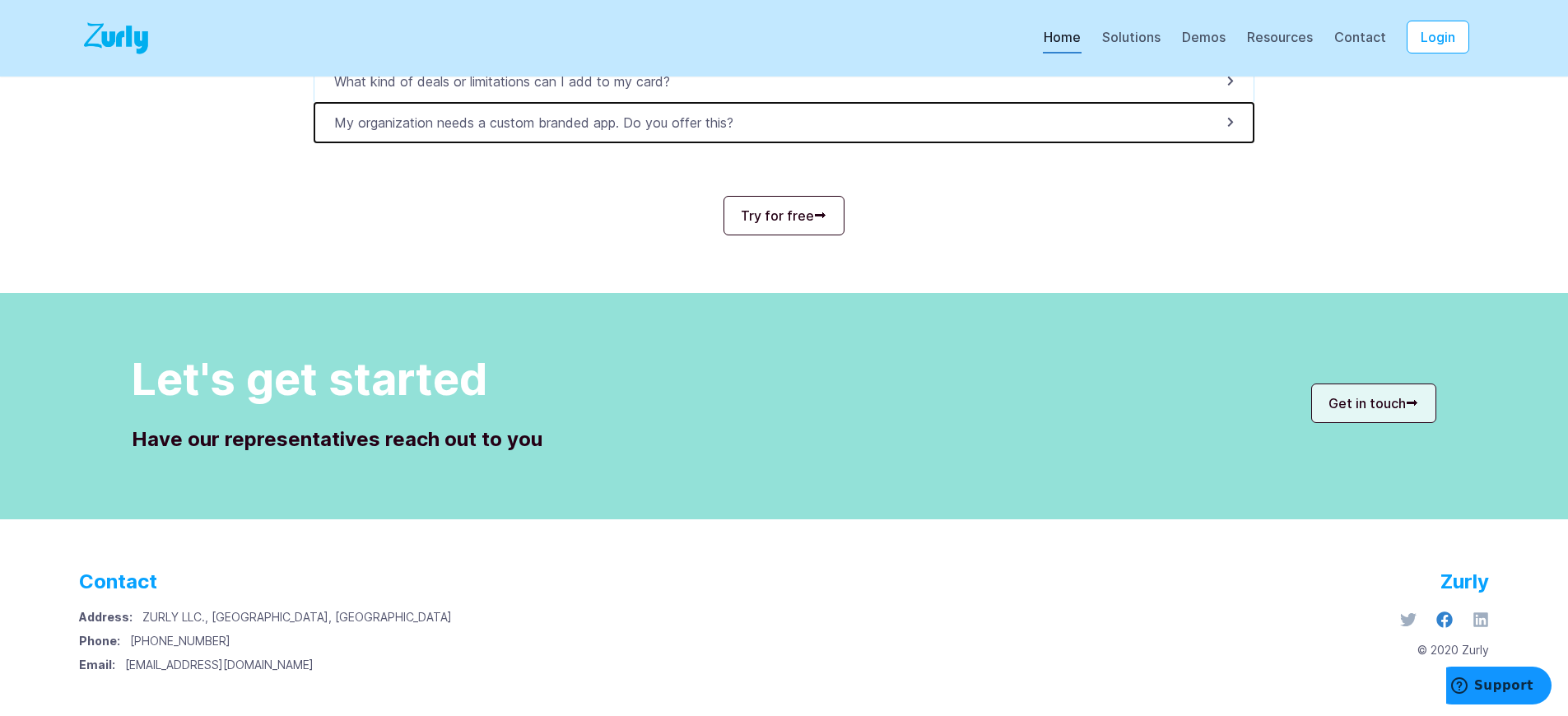
click at [1447, 611] on icon at bounding box center [1445, 619] width 17 height 17
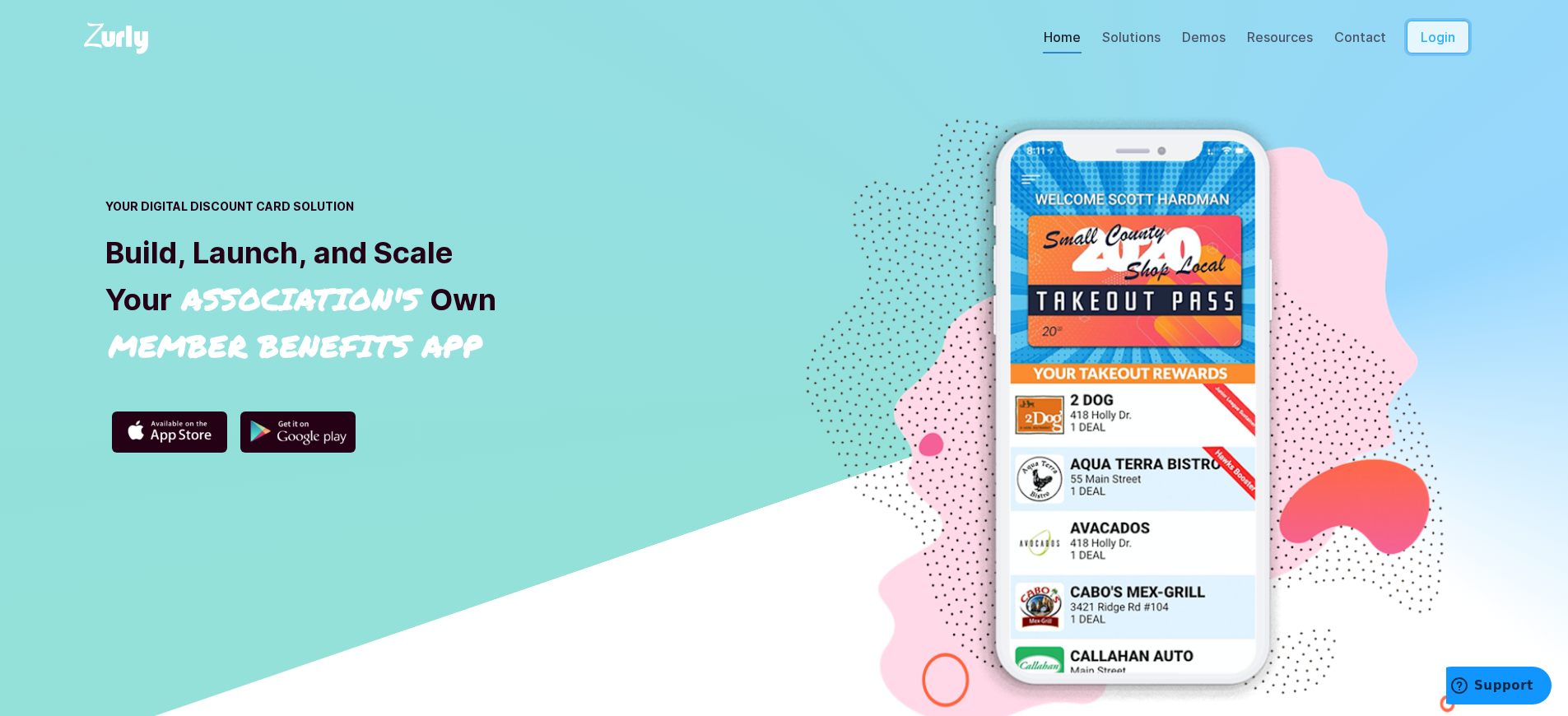
click at [1449, 53] on button "Login" at bounding box center [1437, 37] width 63 height 33
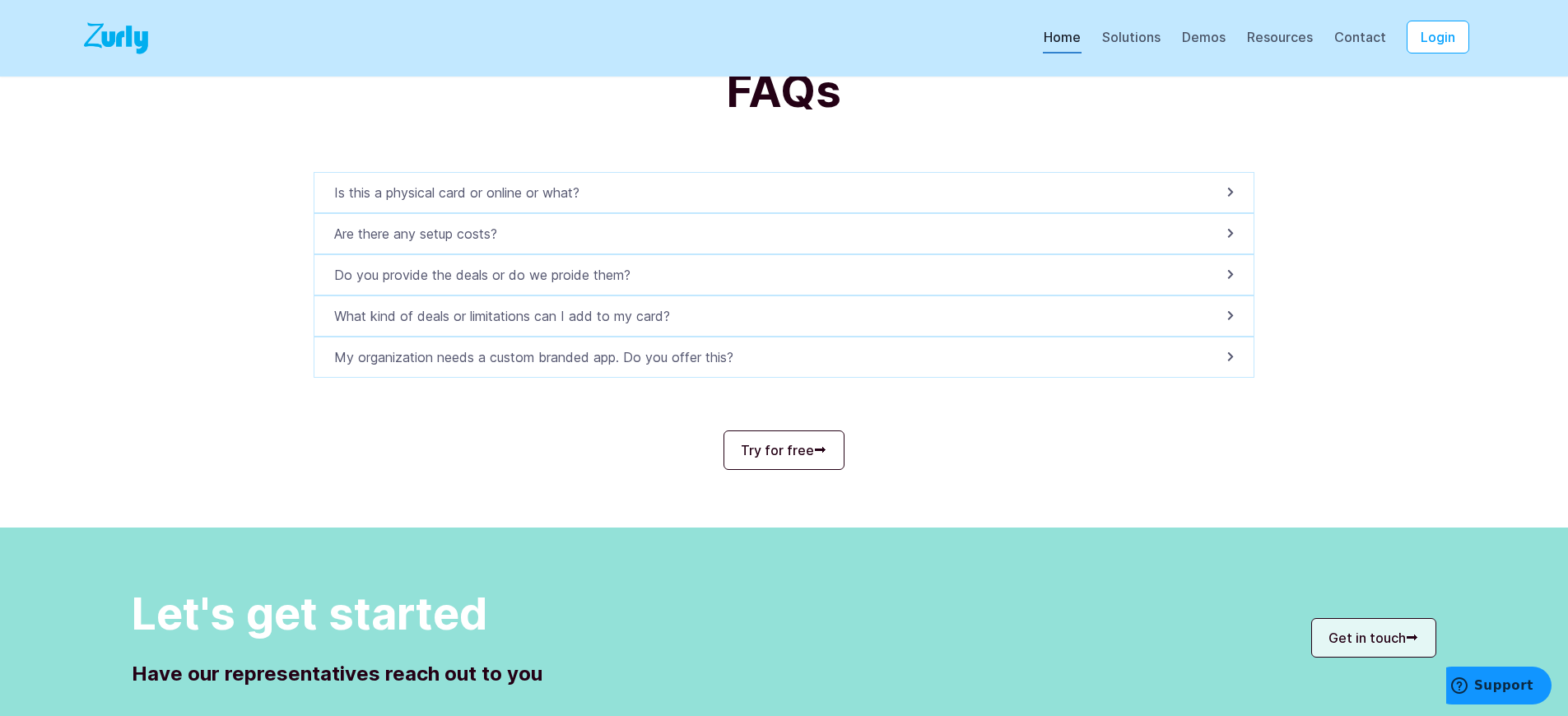
scroll to position [5673, 0]
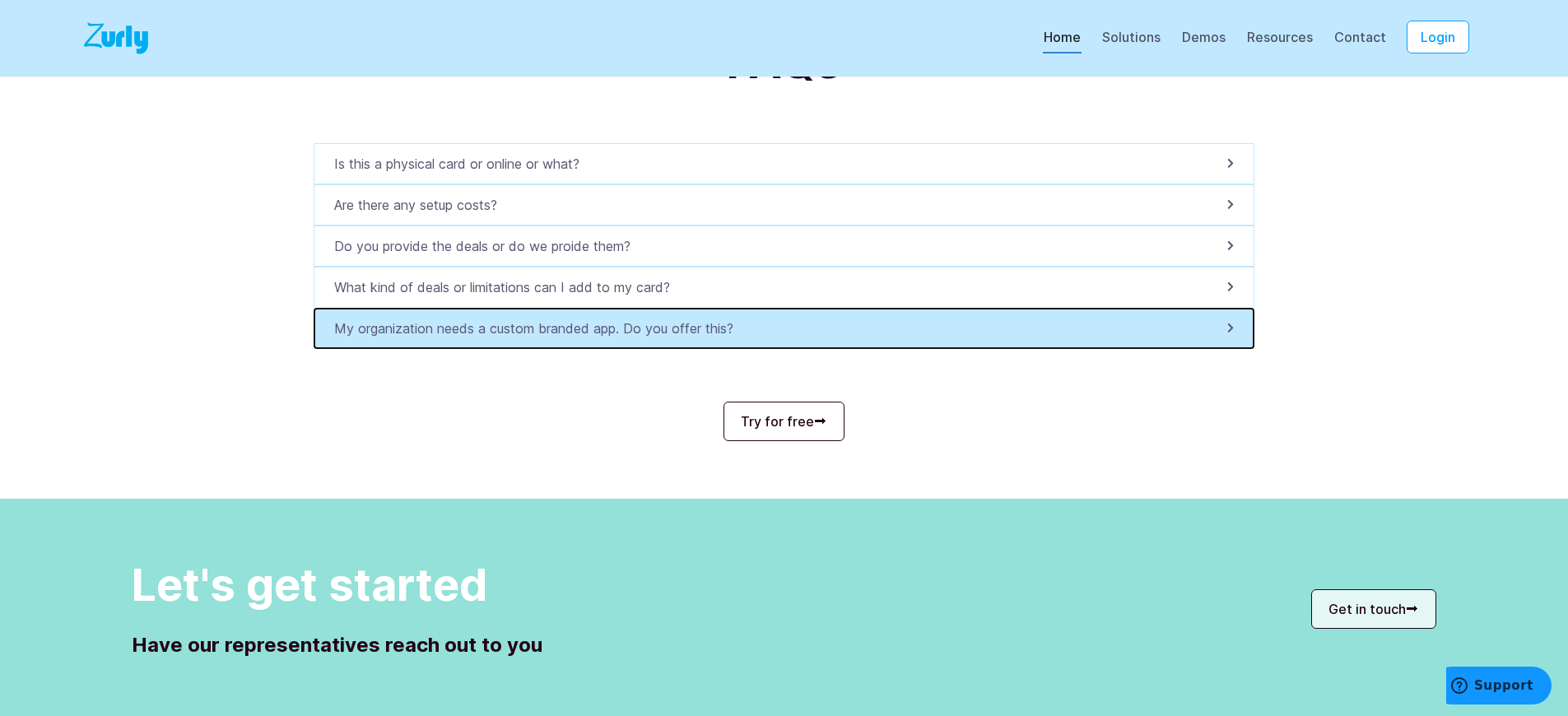
click at [543, 338] on p "My organization needs a custom branded app. Do you offer this?" at bounding box center [539, 328] width 409 height 20
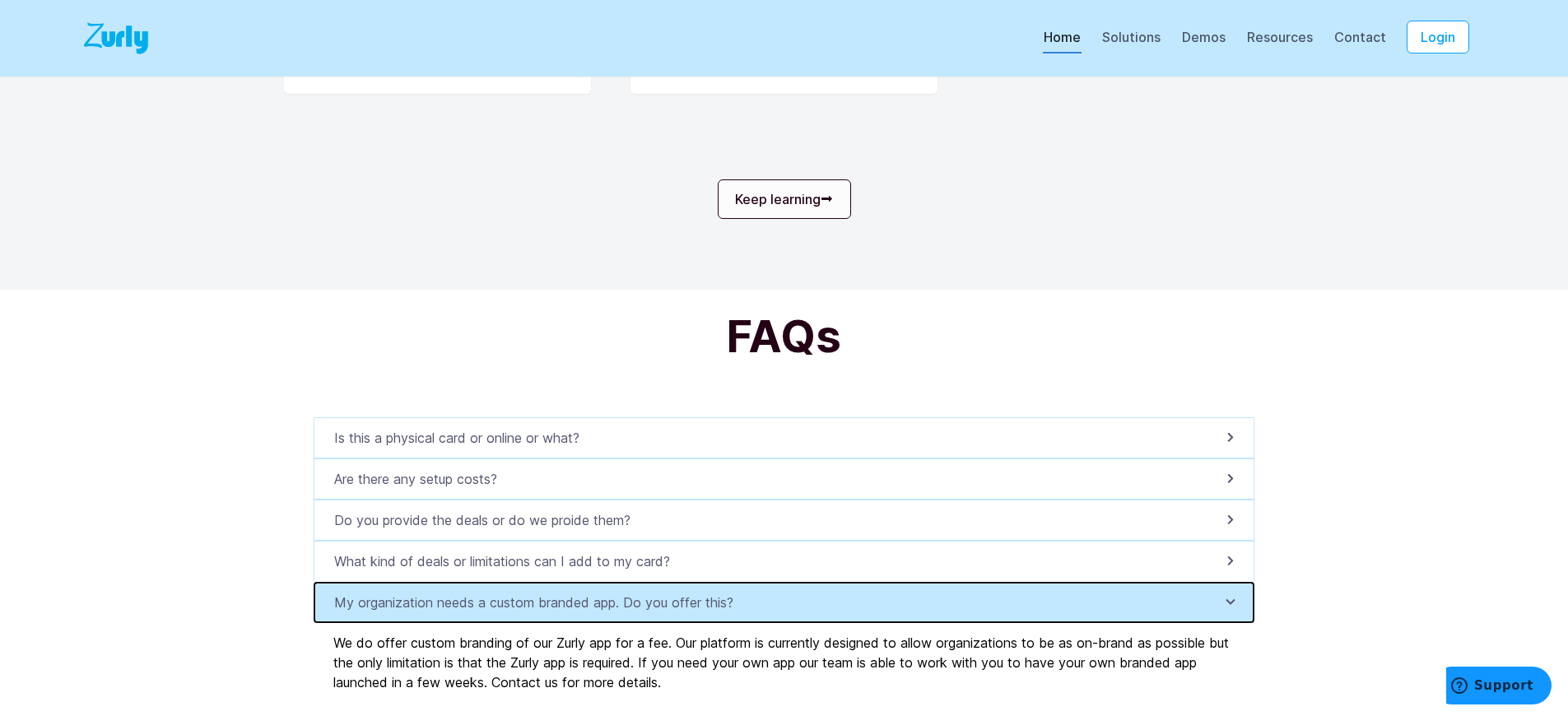
scroll to position [5325, 0]
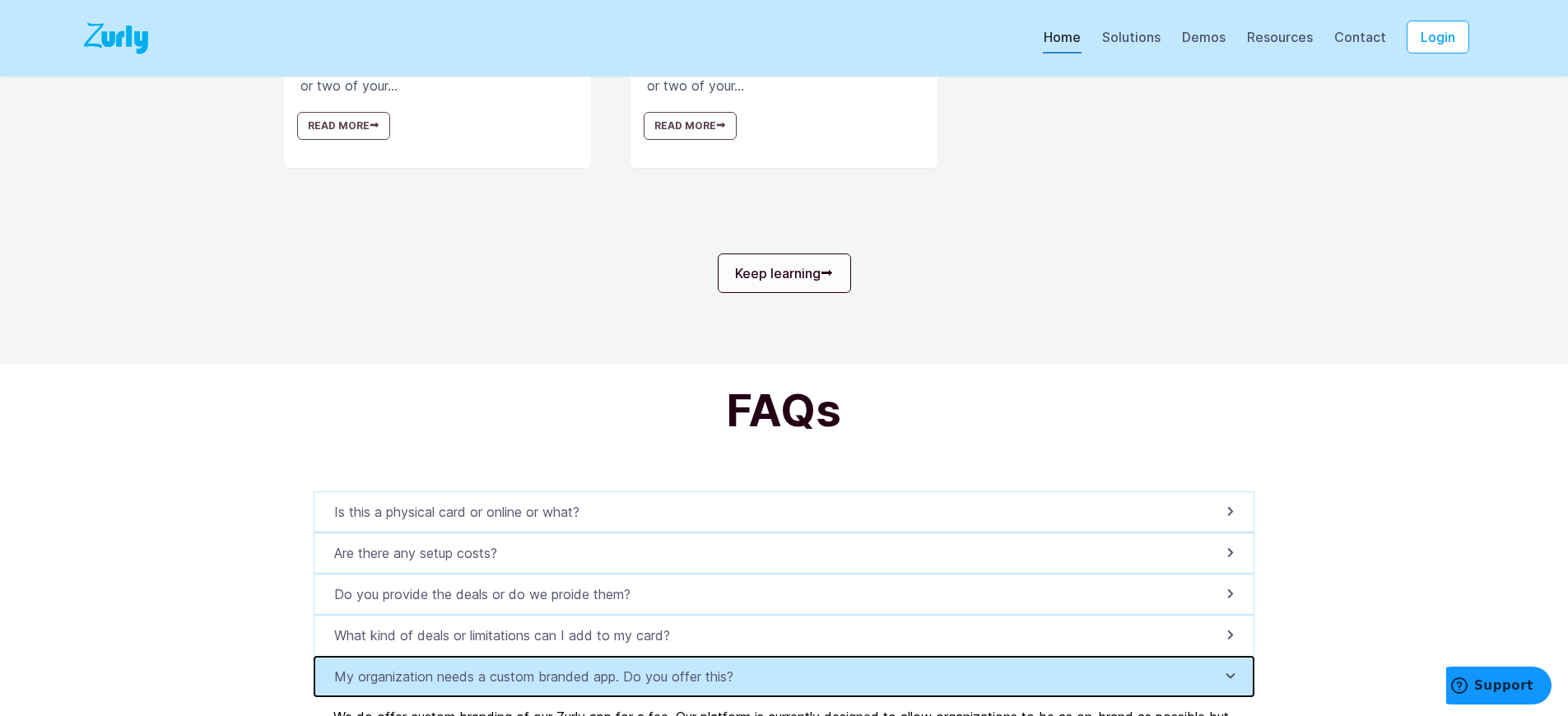
click at [543, 686] on p "My organization needs a custom branded app. Do you offer this?" at bounding box center [539, 677] width 409 height 20
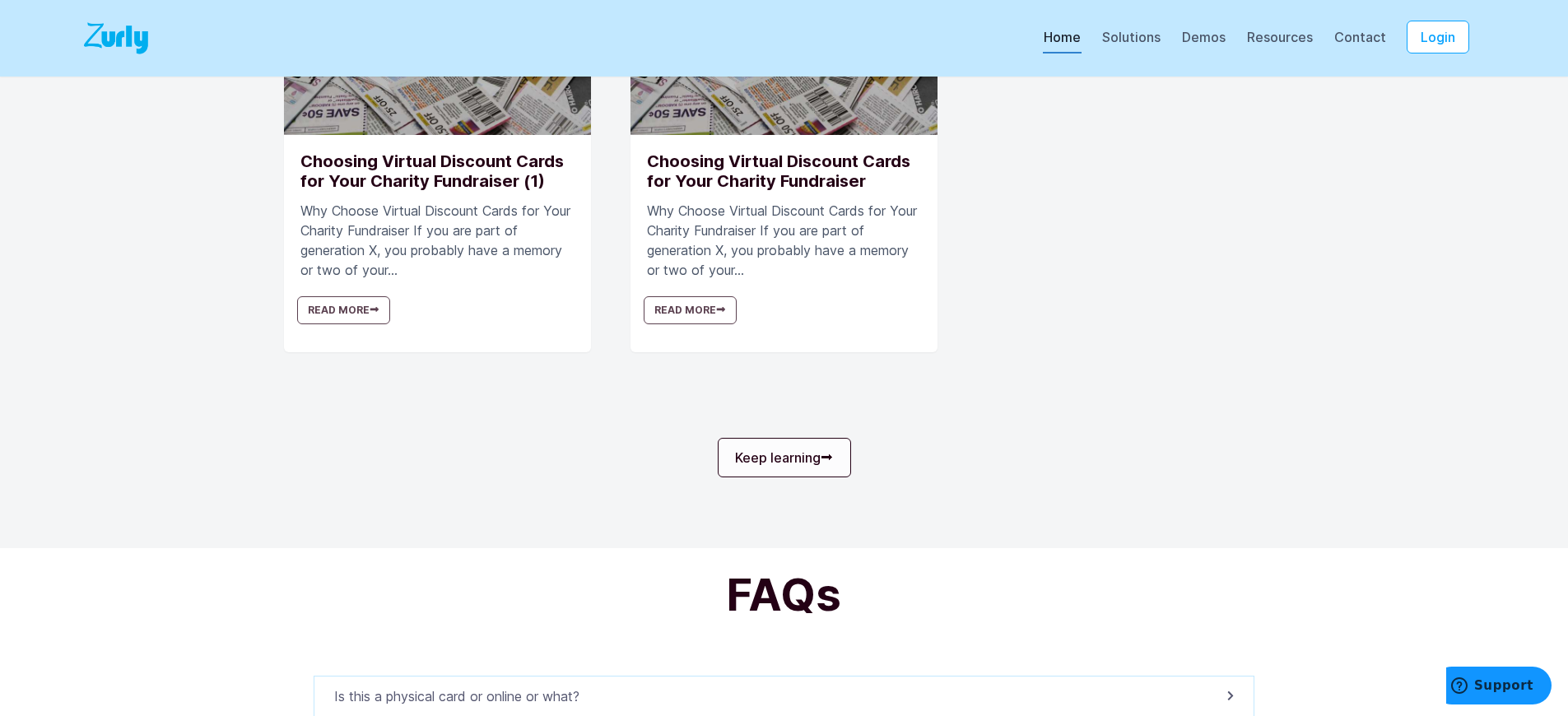
scroll to position [5192, 0]
